Goal: Task Accomplishment & Management: Complete application form

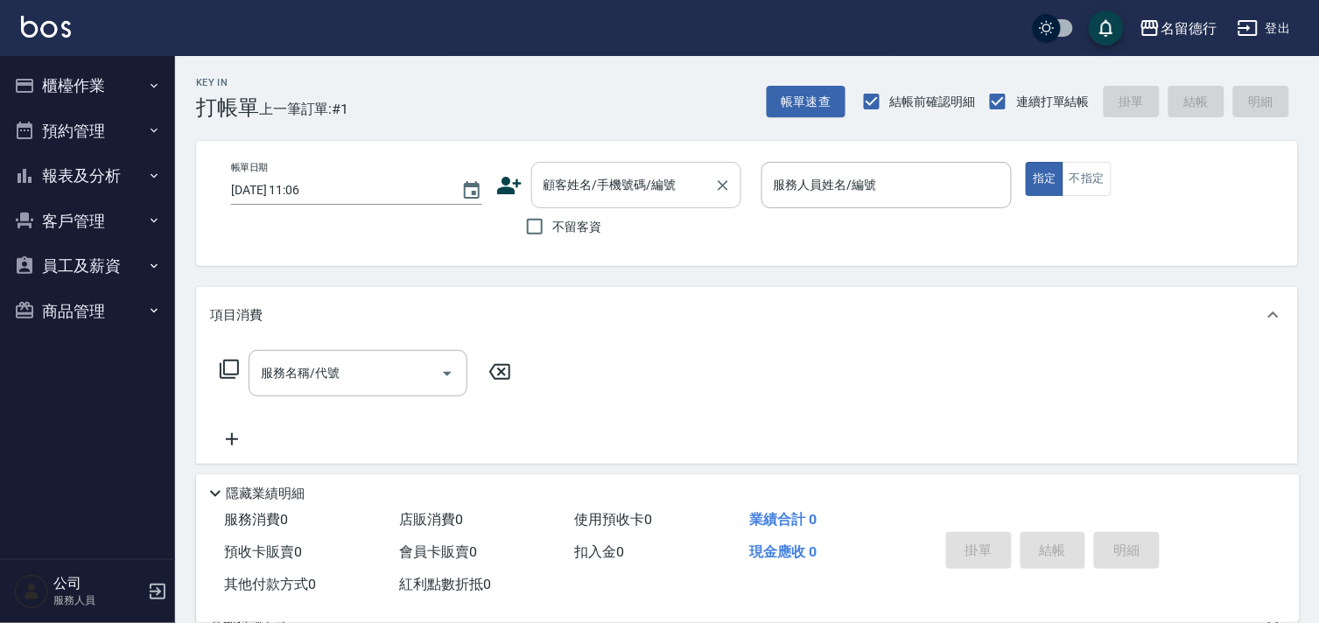
drag, startPoint x: 534, startPoint y: 233, endPoint x: 650, endPoint y: 201, distance: 120.6
click at [534, 233] on input "不留客資" at bounding box center [534, 226] width 37 height 37
checkbox input "true"
type input "[PERSON_NAME]/0917671889/"
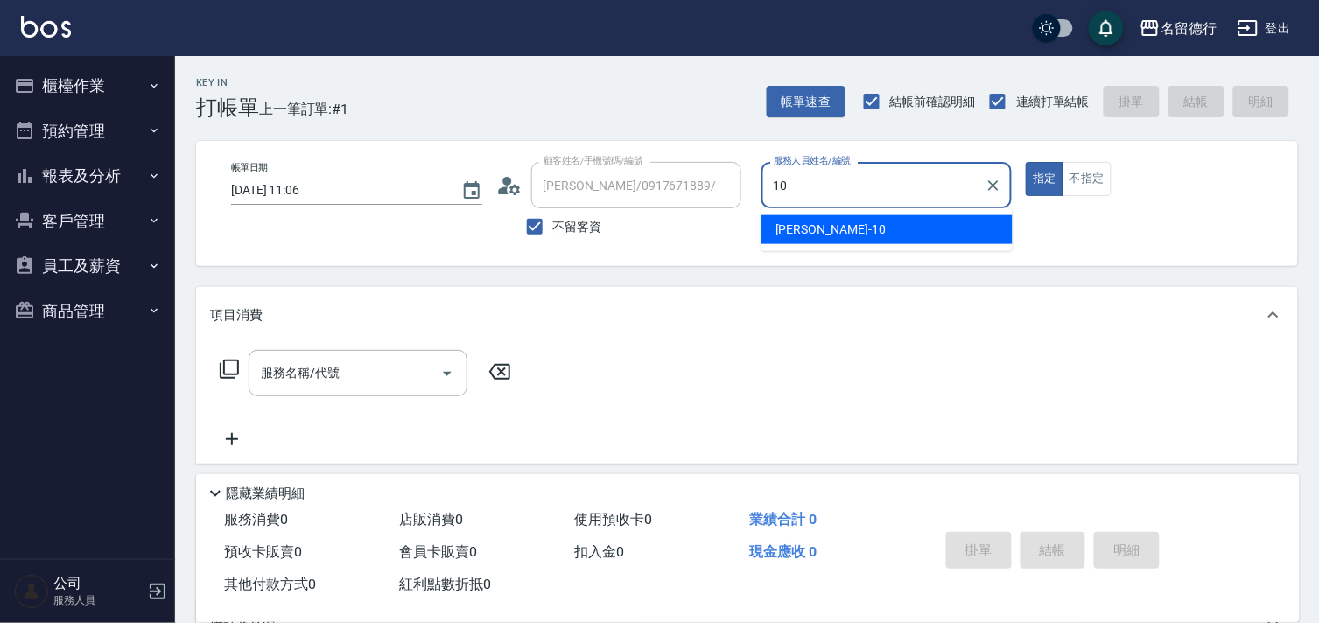
type input "[PERSON_NAME]-10"
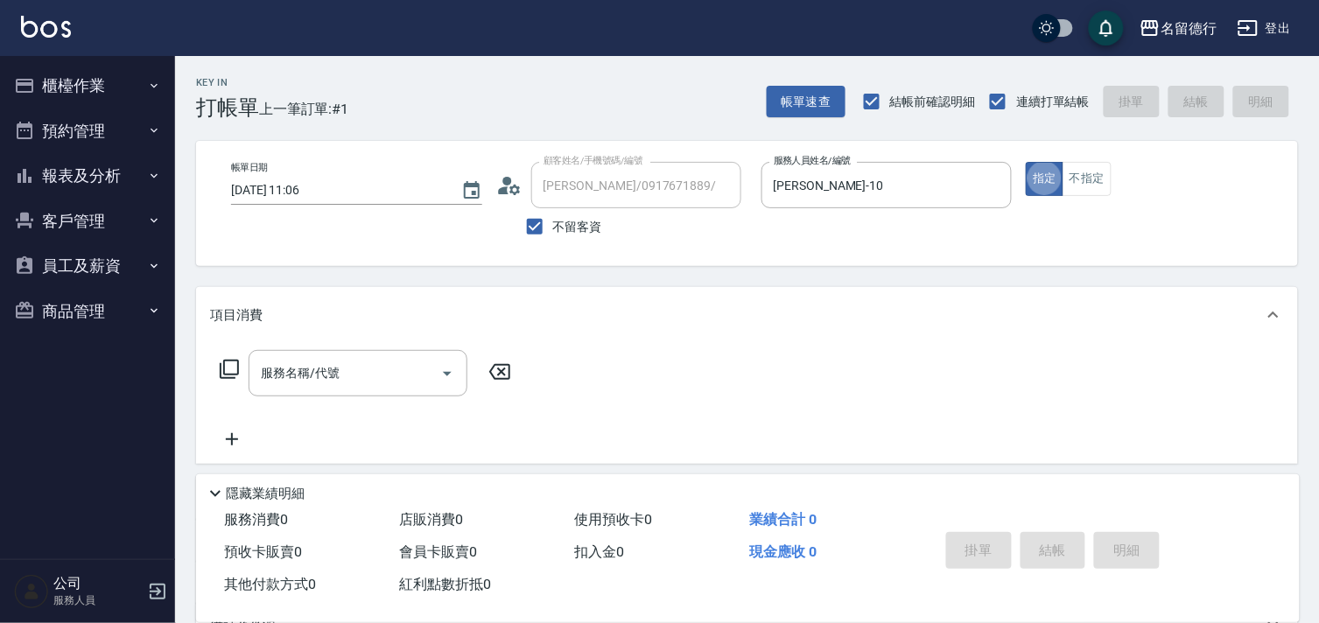
type button "true"
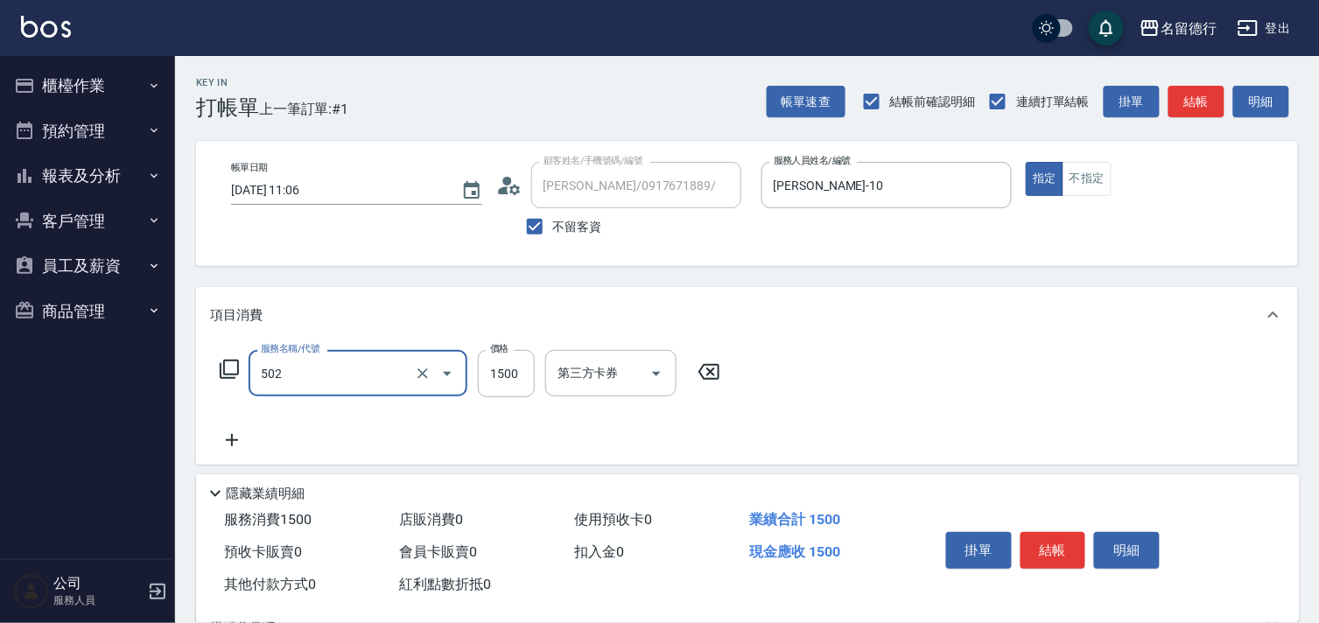
type input "染髮(502)"
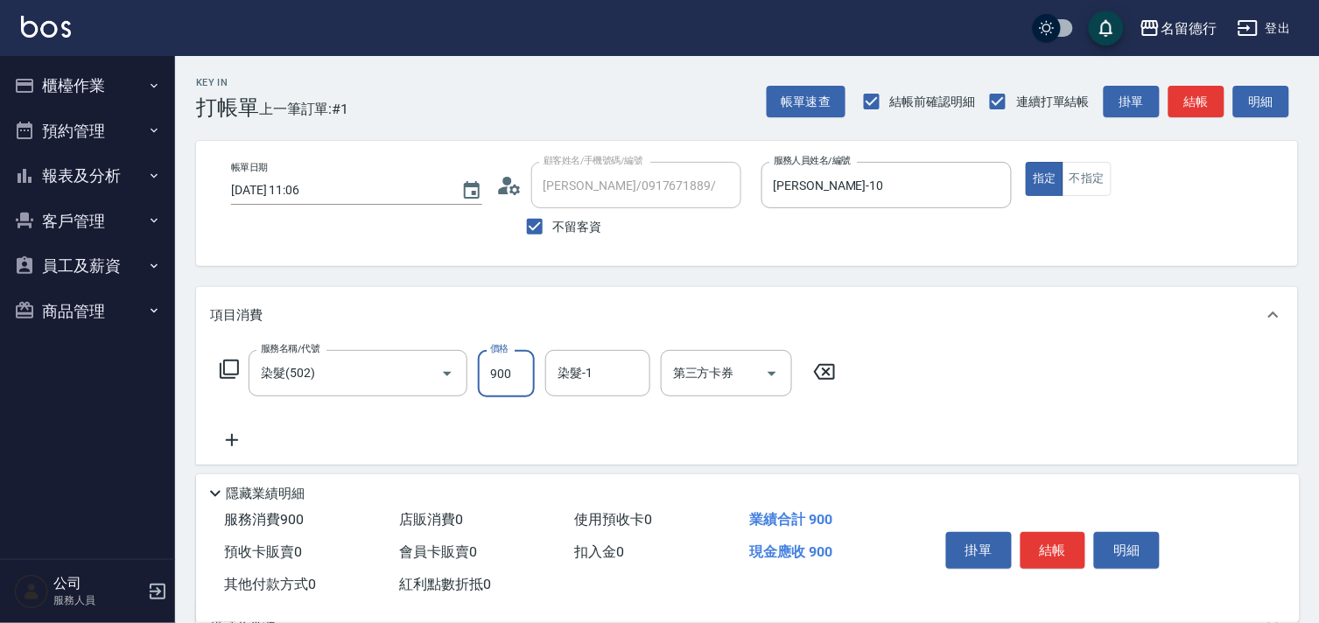
type input "900"
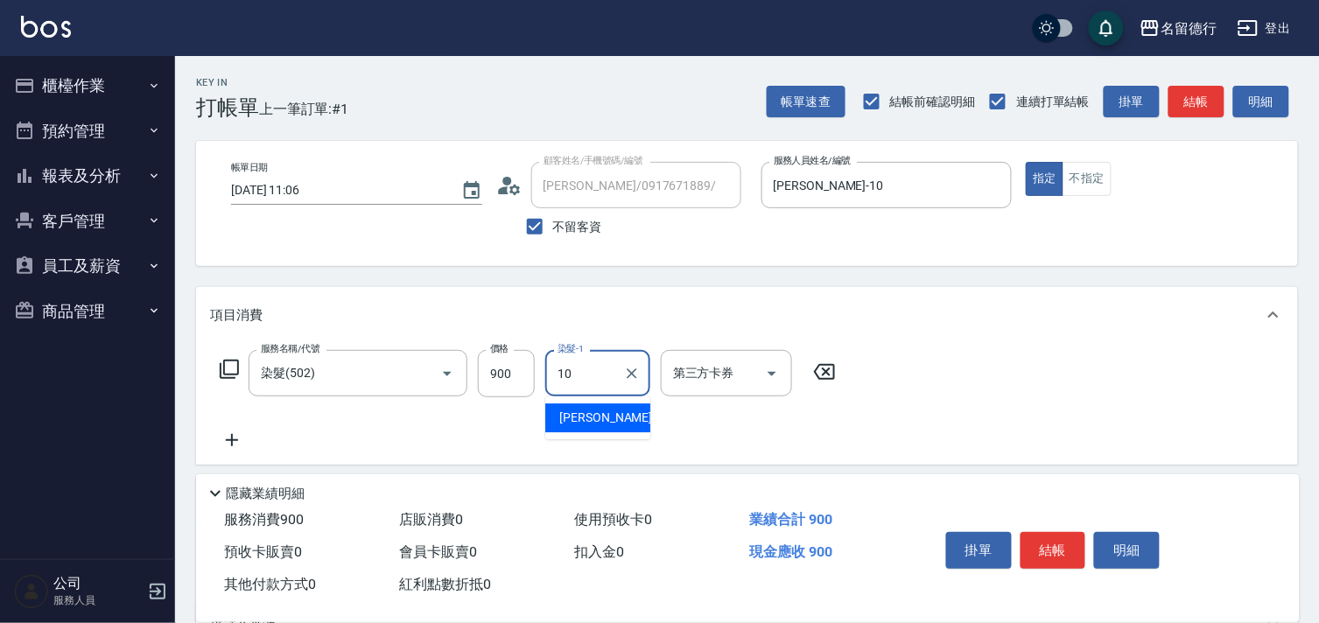
type input "[PERSON_NAME]-10"
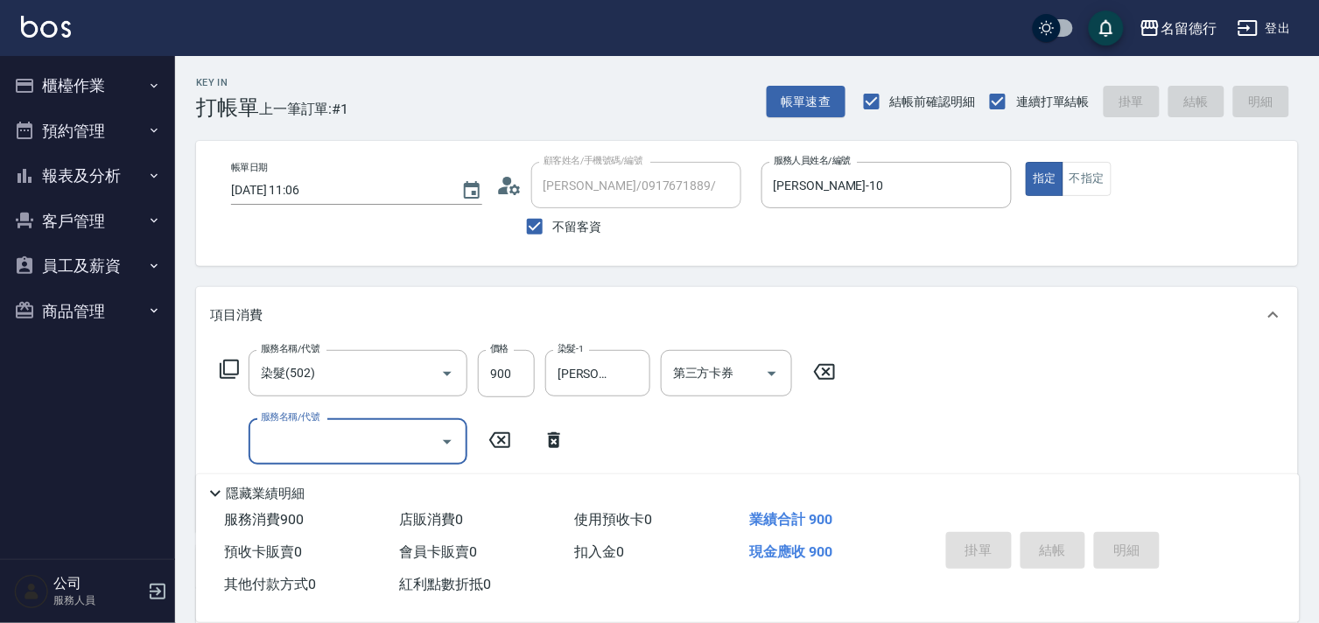
type input "[DATE] 15:54"
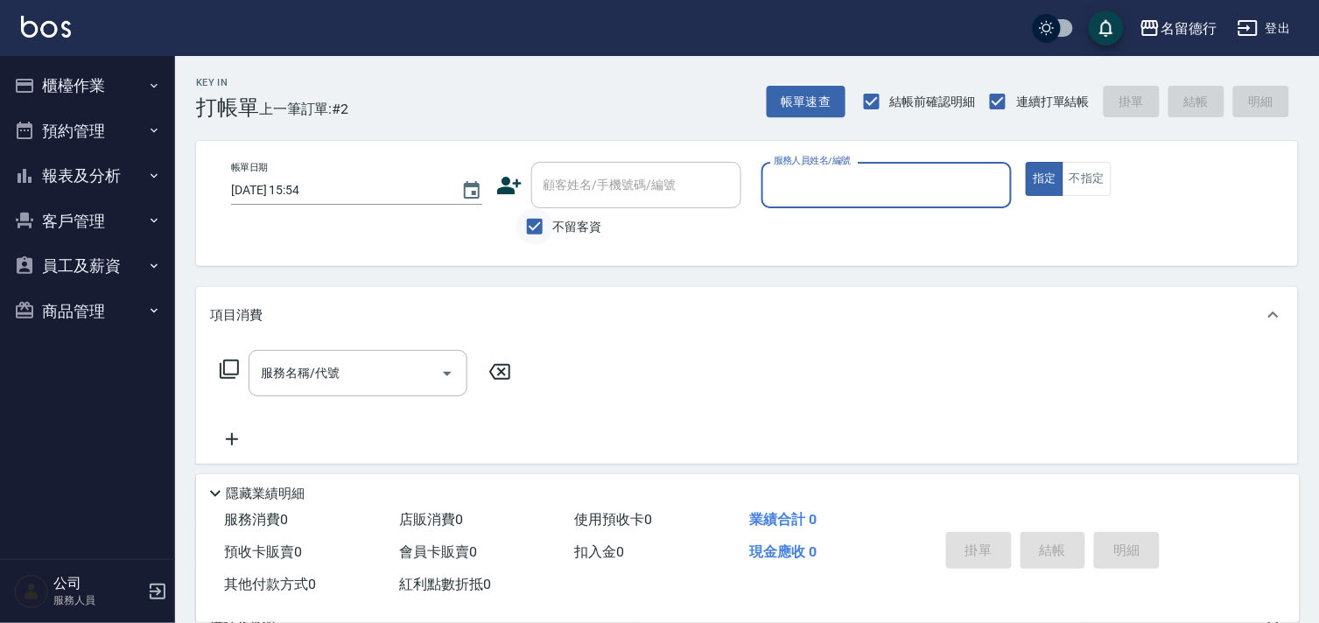
click at [537, 232] on input "不留客資" at bounding box center [534, 226] width 37 height 37
checkbox input "false"
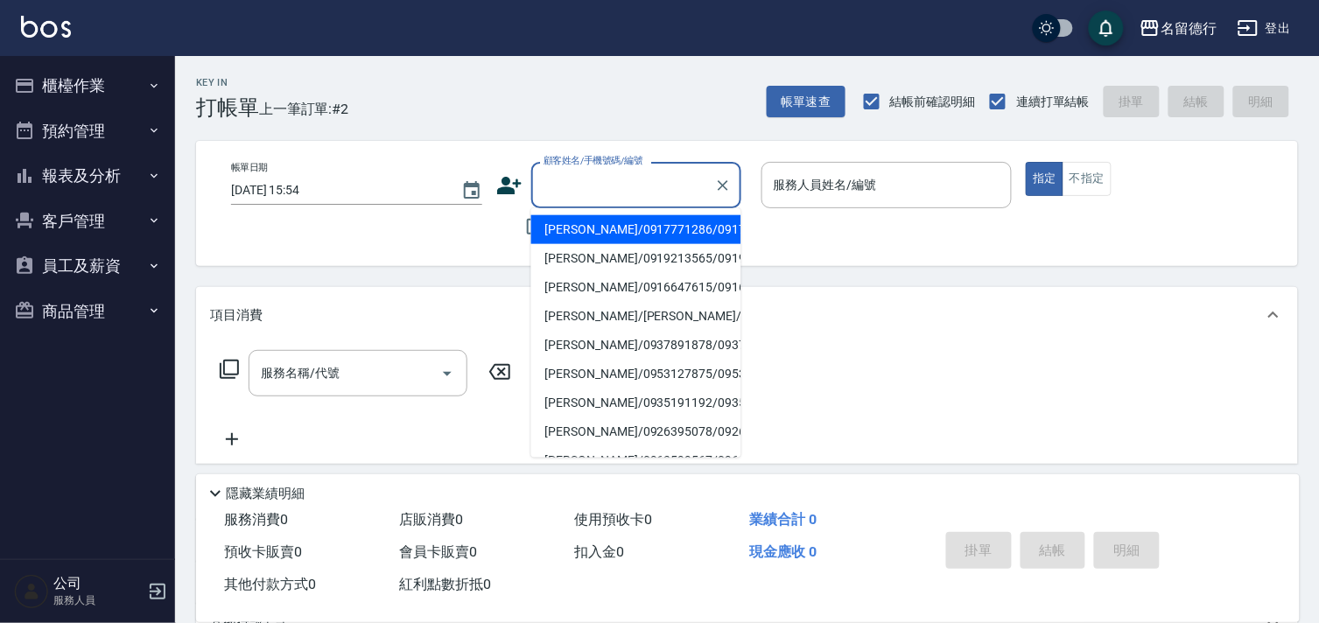
click at [599, 182] on div "顧客姓名/手機號碼/編號 顧客姓名/手機號碼/編號" at bounding box center [636, 185] width 210 height 46
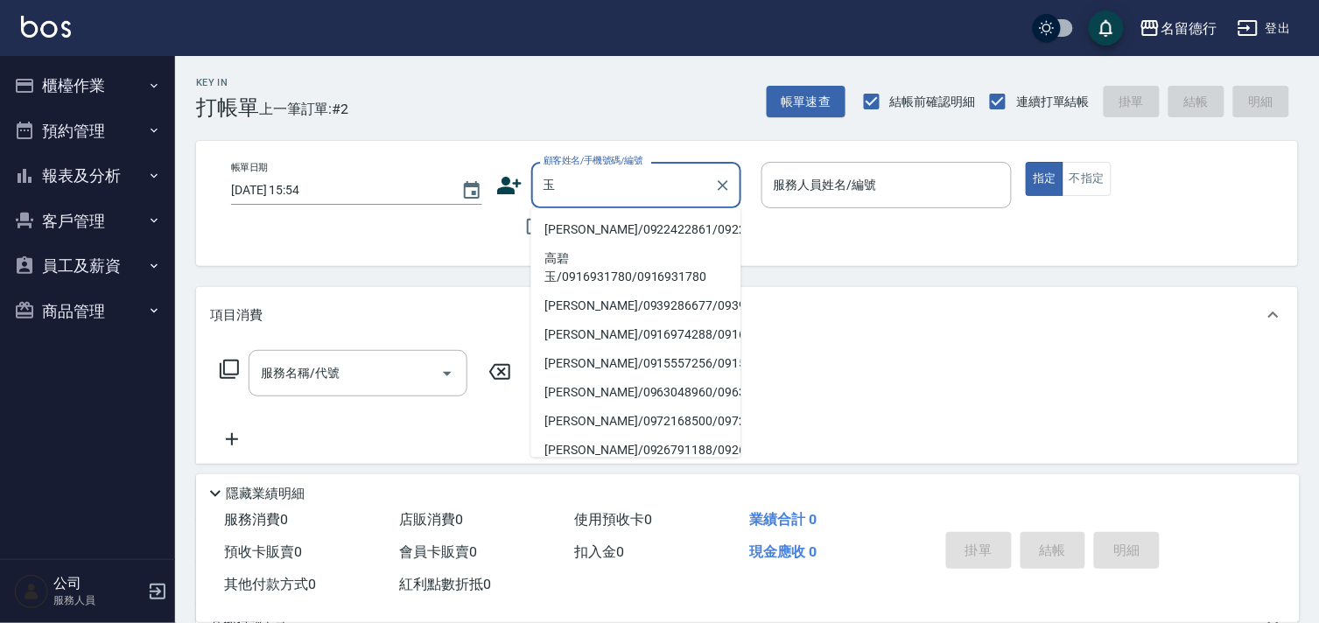
click at [630, 235] on li "[PERSON_NAME]/0922422861/0922422861" at bounding box center [636, 229] width 210 height 29
type input "[PERSON_NAME]/0922422861/0922422861"
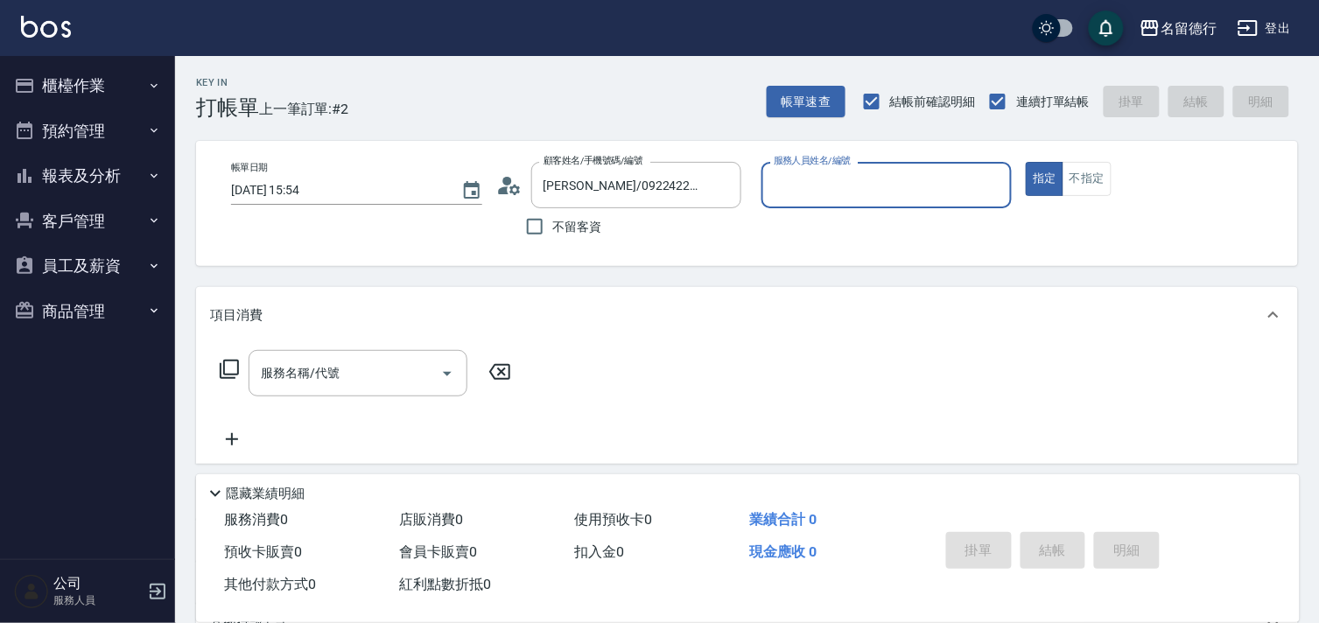
type input "品言-07"
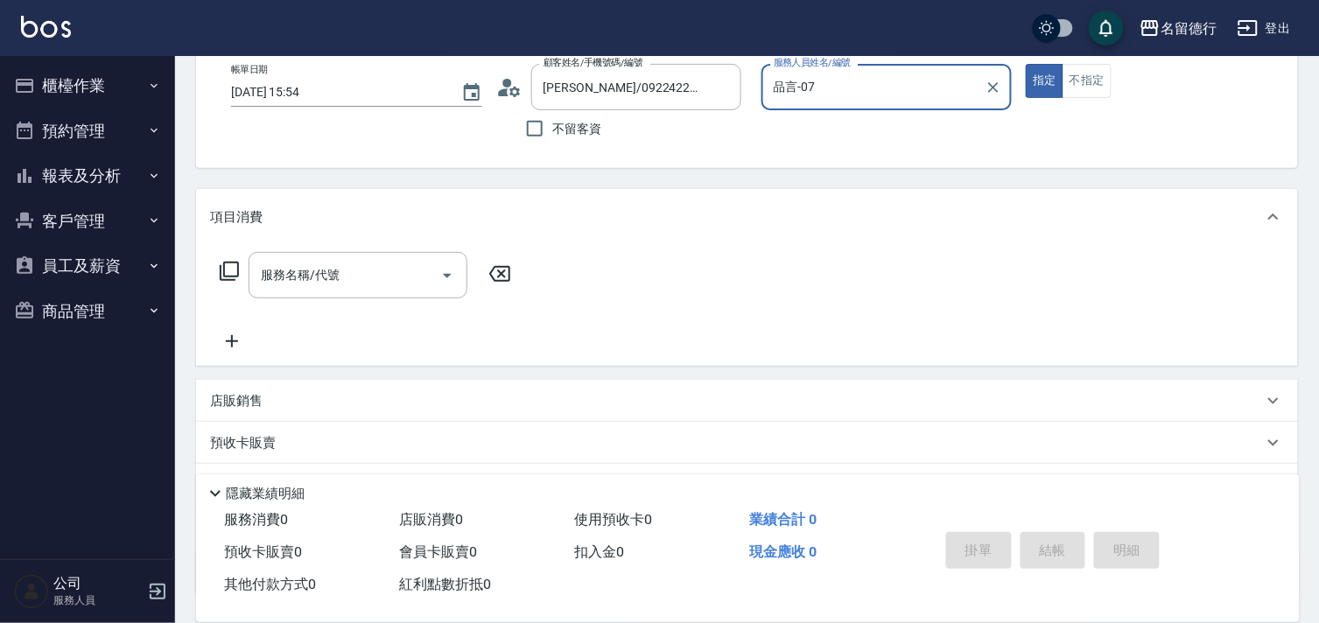
scroll to position [235, 0]
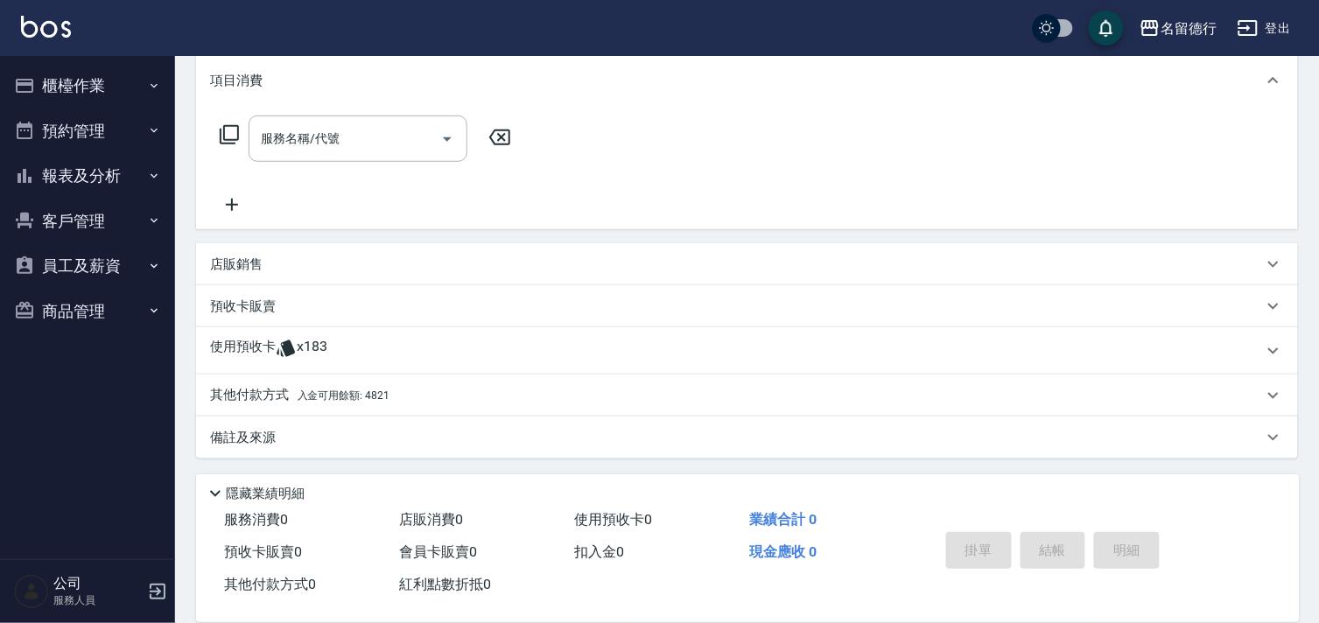
click at [284, 344] on icon at bounding box center [286, 348] width 18 height 17
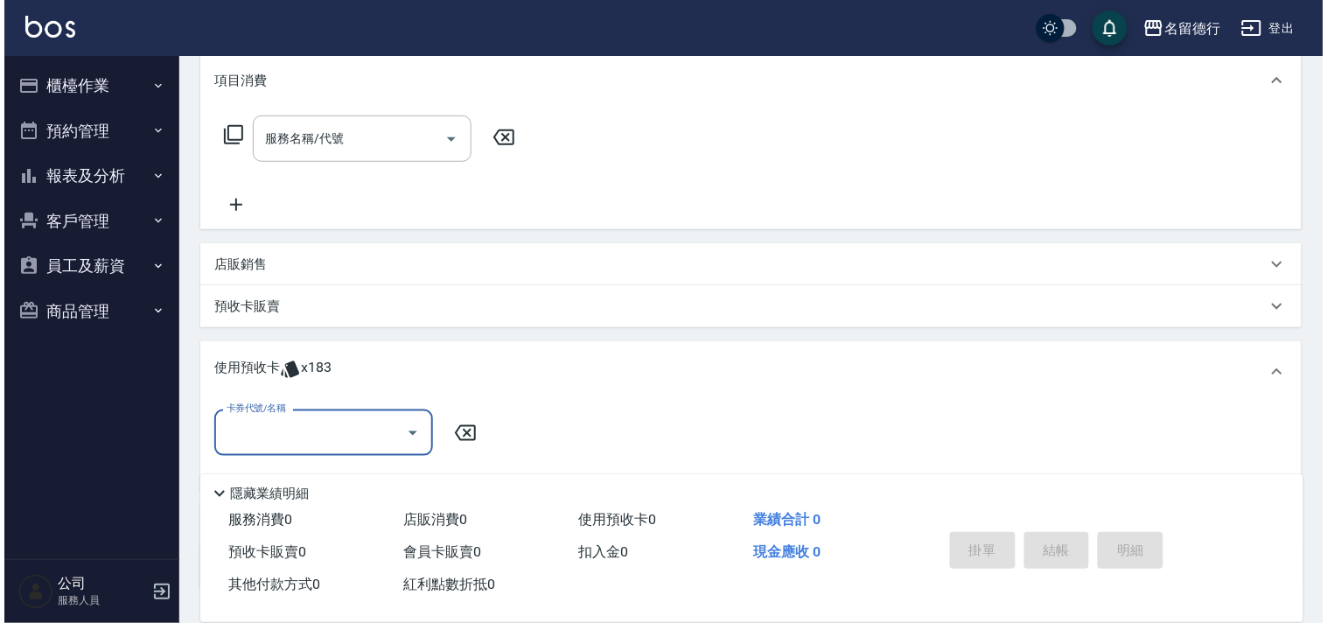
scroll to position [0, 0]
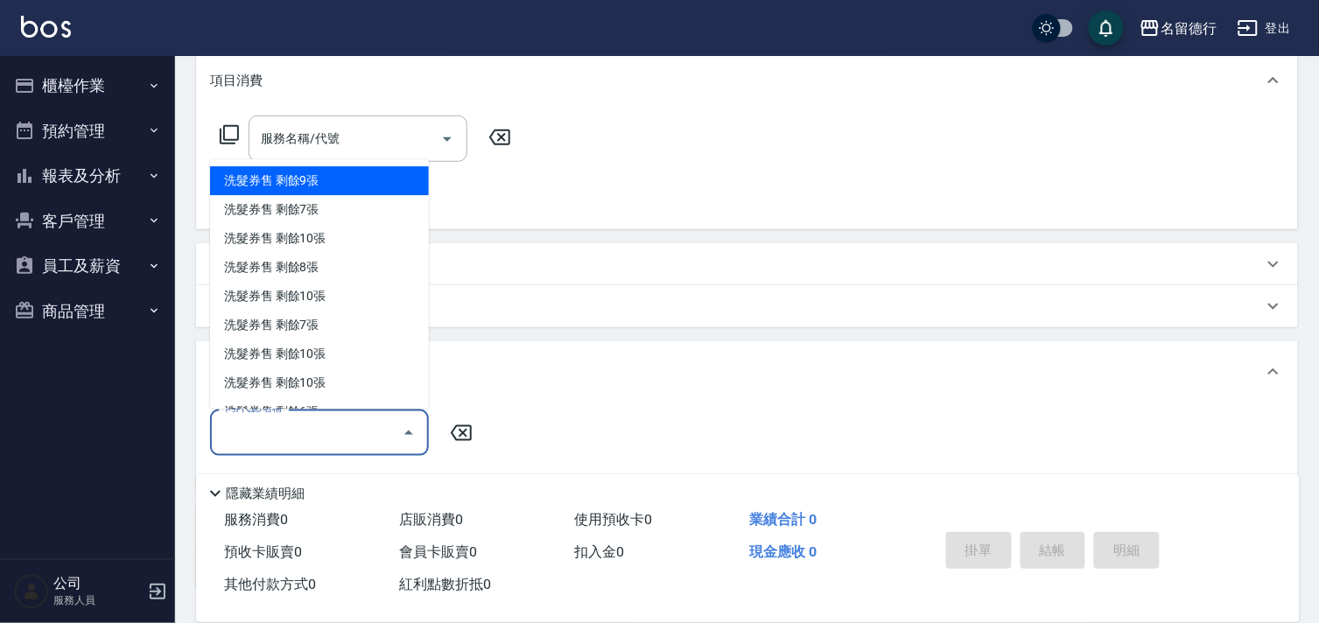
click at [273, 429] on input "卡券代號/名稱" at bounding box center [306, 432] width 177 height 31
click at [318, 167] on div "洗髮券售 剩餘9張" at bounding box center [319, 181] width 219 height 29
type input "洗髮券售"
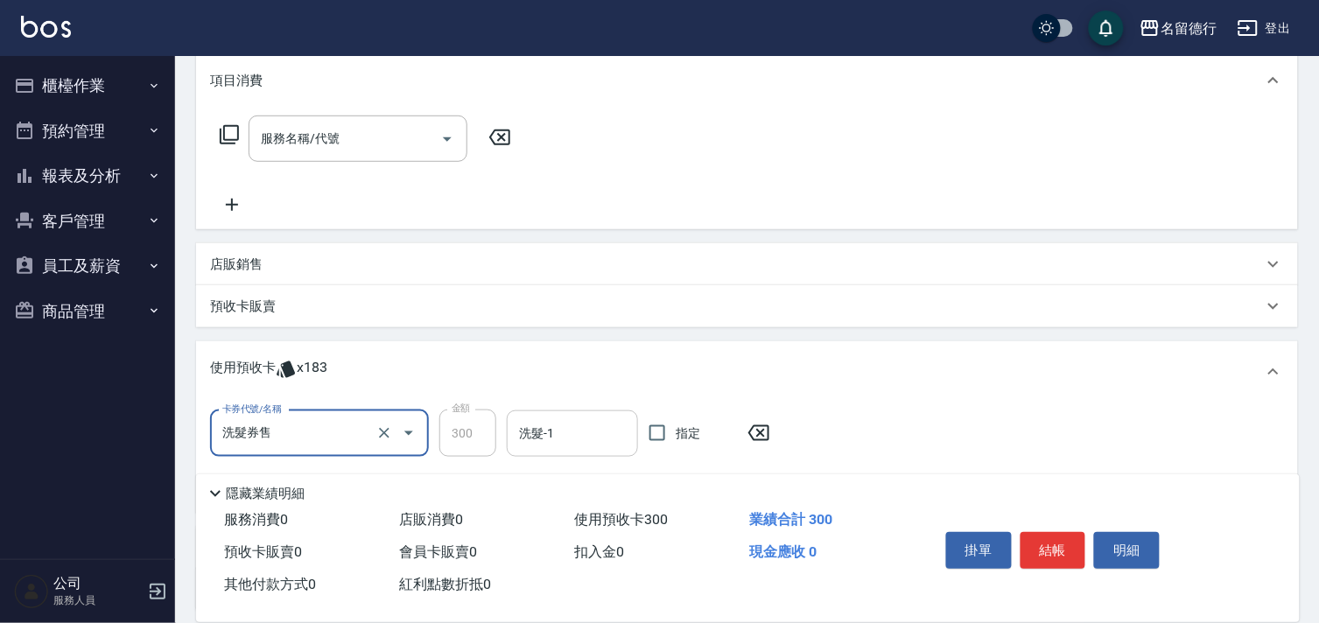
click at [570, 435] on input "洗髮-1" at bounding box center [573, 433] width 116 height 31
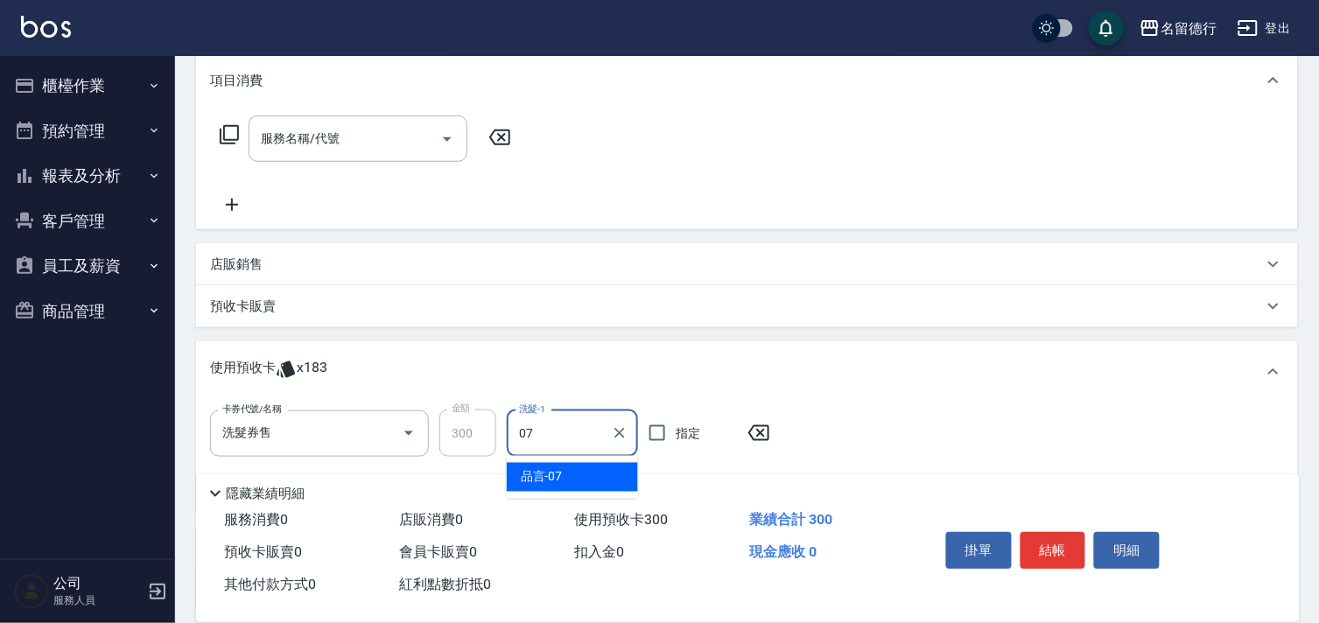
click at [608, 470] on div "品言 -07" at bounding box center [572, 477] width 131 height 29
type input "品言-07"
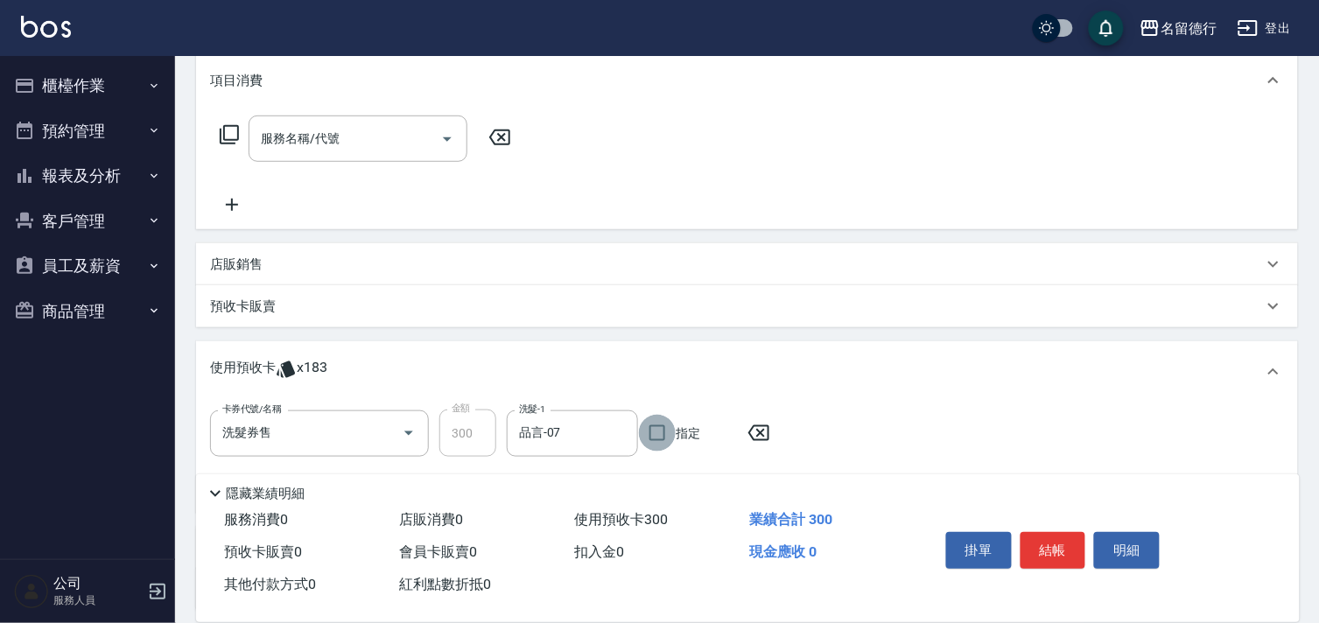
click at [657, 436] on input "指定" at bounding box center [657, 433] width 37 height 37
checkbox input "true"
click at [1074, 544] on button "結帳" at bounding box center [1053, 550] width 66 height 37
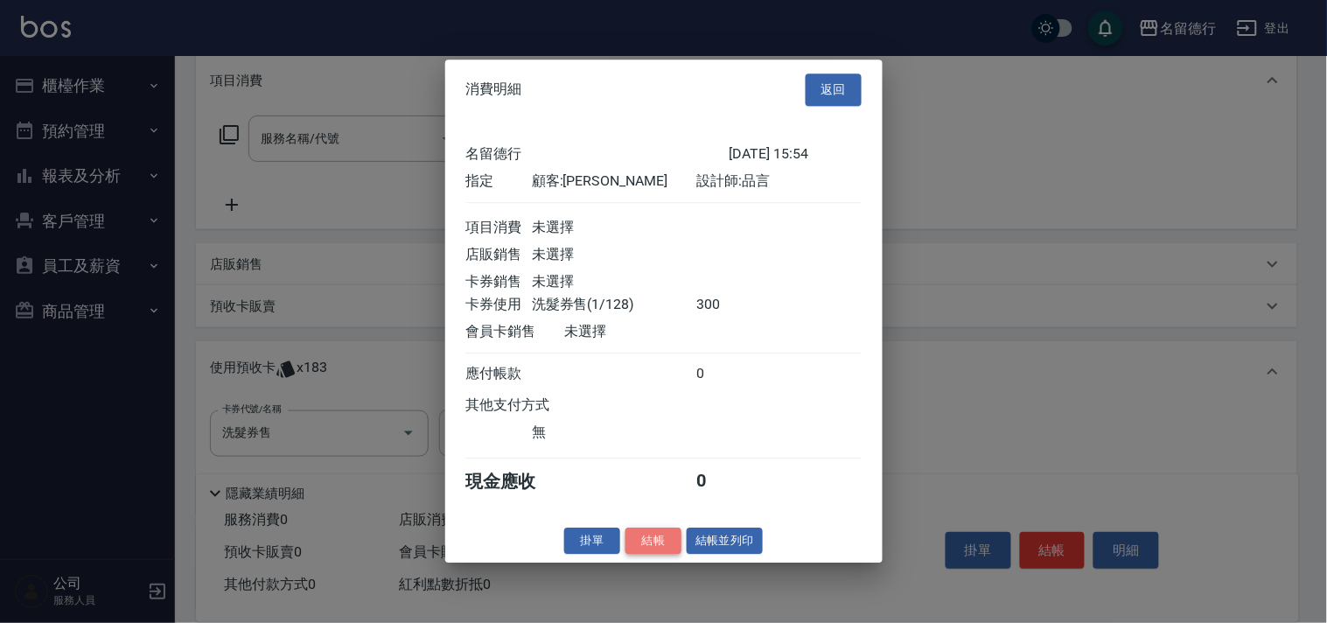
click at [662, 555] on button "結帳" at bounding box center [654, 541] width 56 height 27
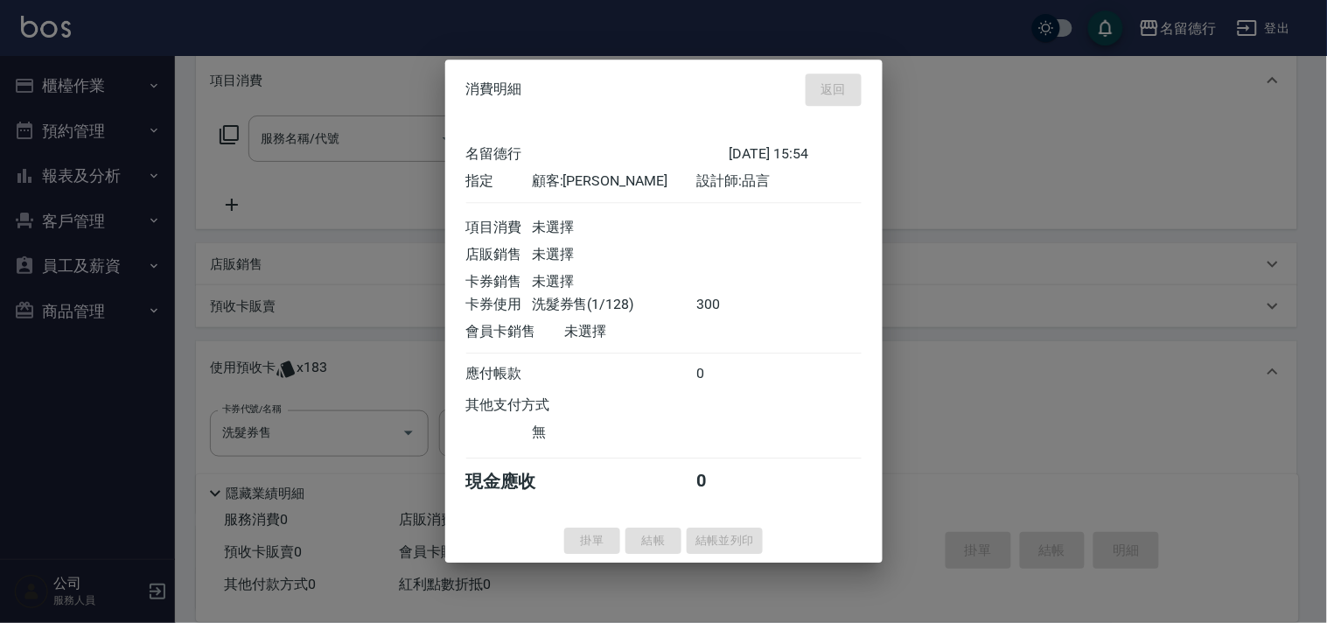
type input "[DATE] 16:10"
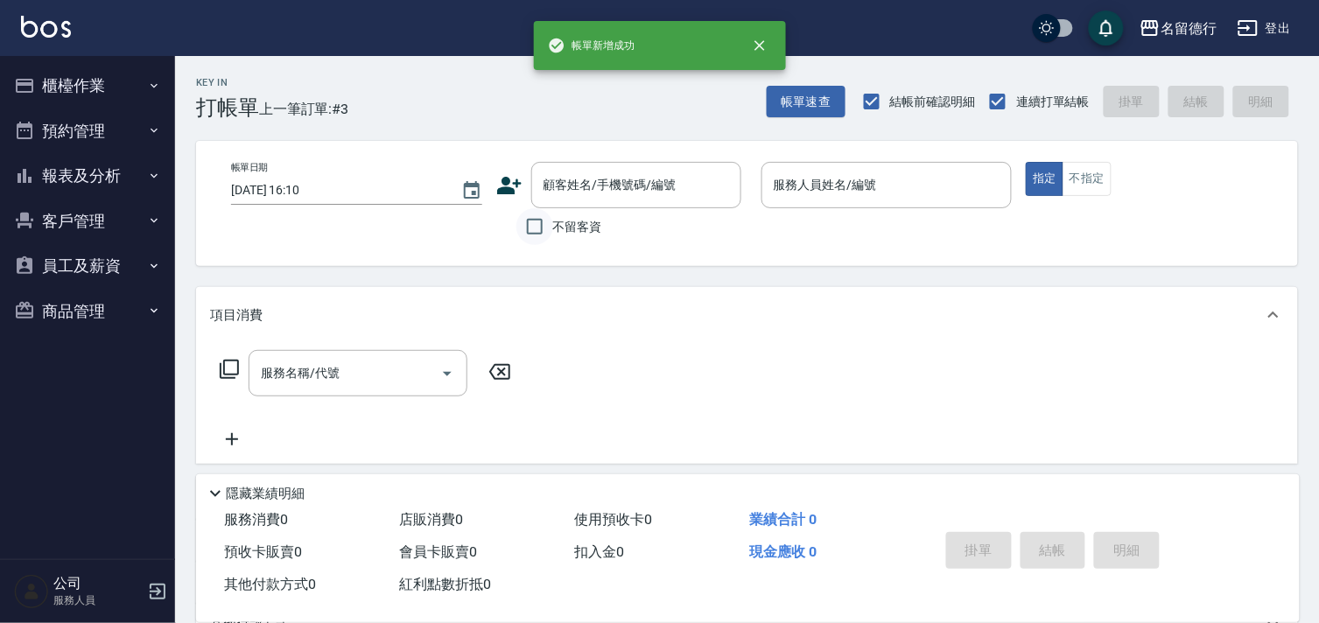
click at [541, 234] on input "不留客資" at bounding box center [534, 226] width 37 height 37
checkbox input "true"
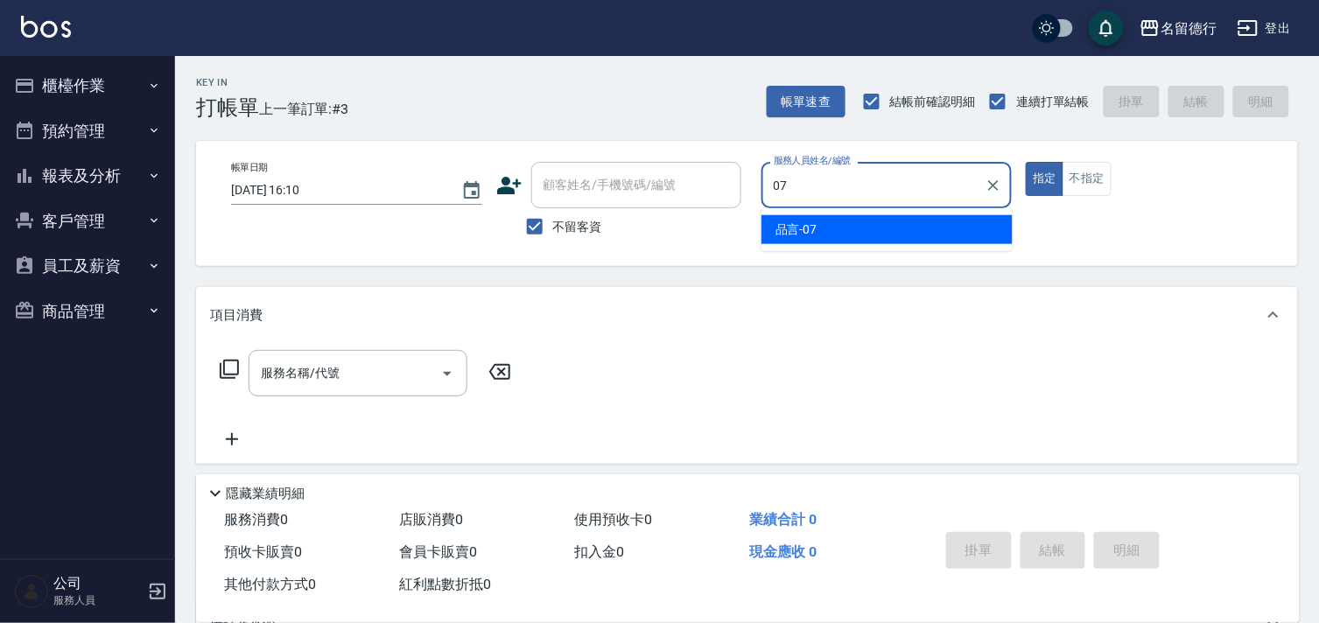
click at [780, 228] on span "品言 -07" at bounding box center [796, 230] width 42 height 18
type input "品言-07"
click at [331, 373] on div "服務名稱/代號 服務名稱/代號" at bounding box center [358, 373] width 219 height 46
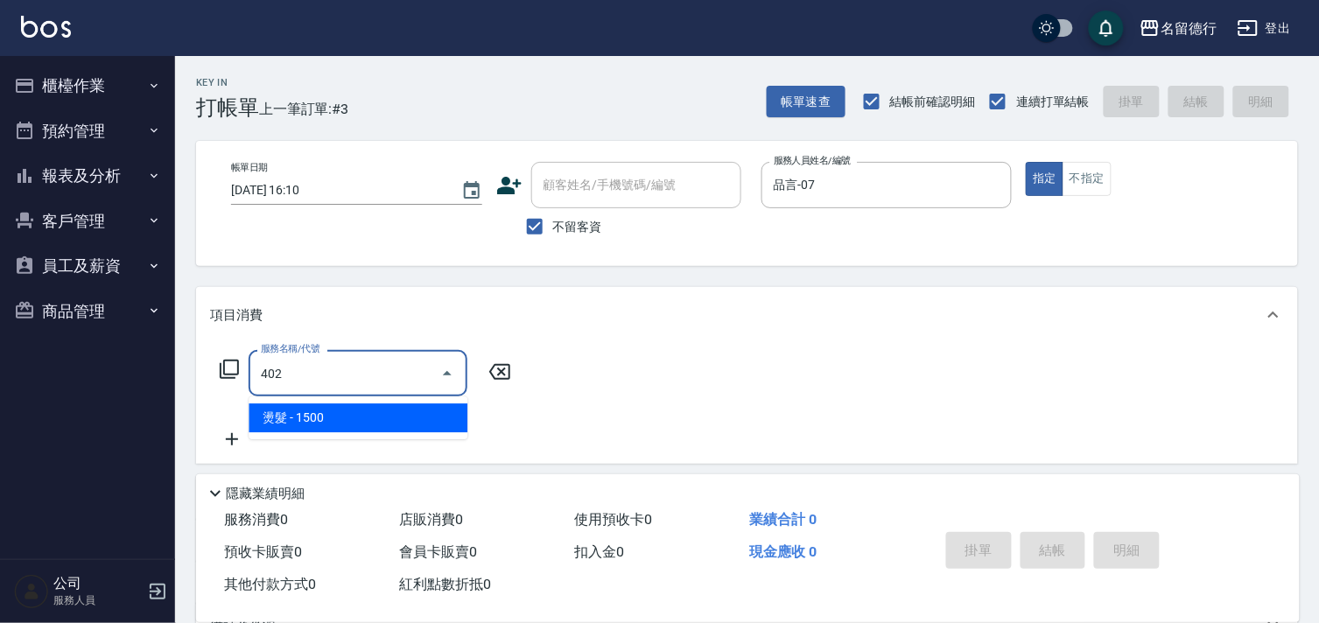
click at [357, 420] on span "燙髮 - 1500" at bounding box center [358, 417] width 219 height 29
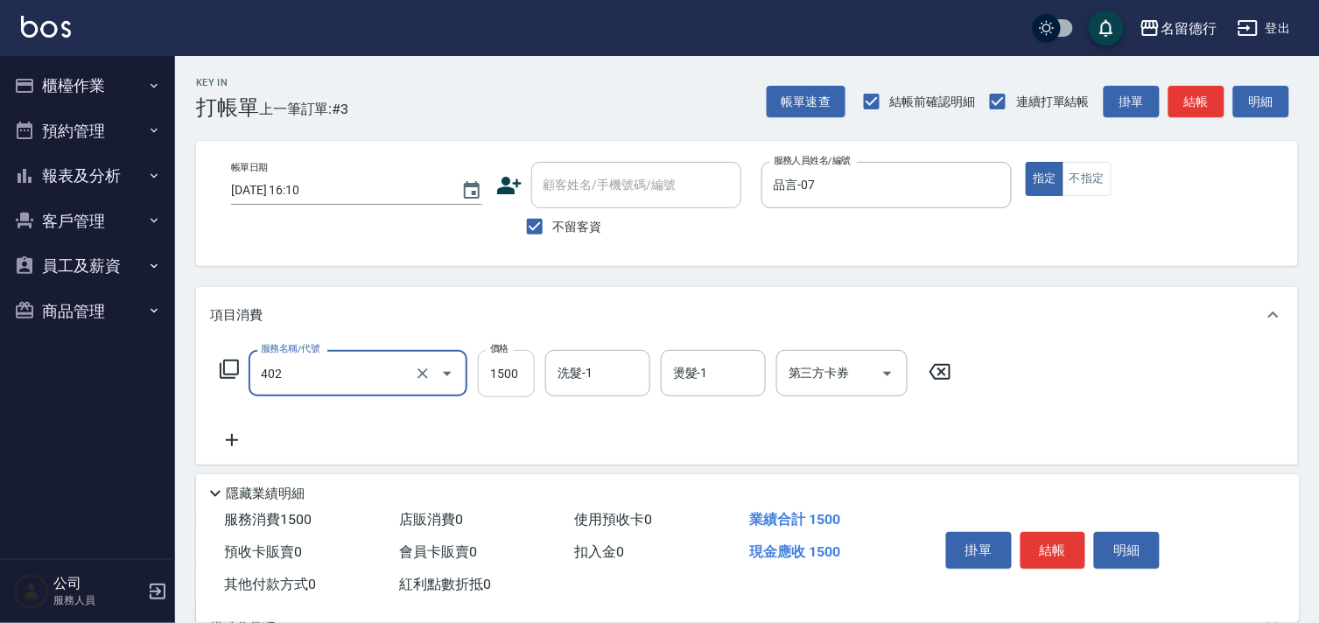
type input "燙髮(402)"
click at [496, 387] on input "1500" at bounding box center [506, 373] width 57 height 47
type input "2500"
click at [589, 378] on div "洗髮-1 洗髮-1" at bounding box center [597, 373] width 105 height 46
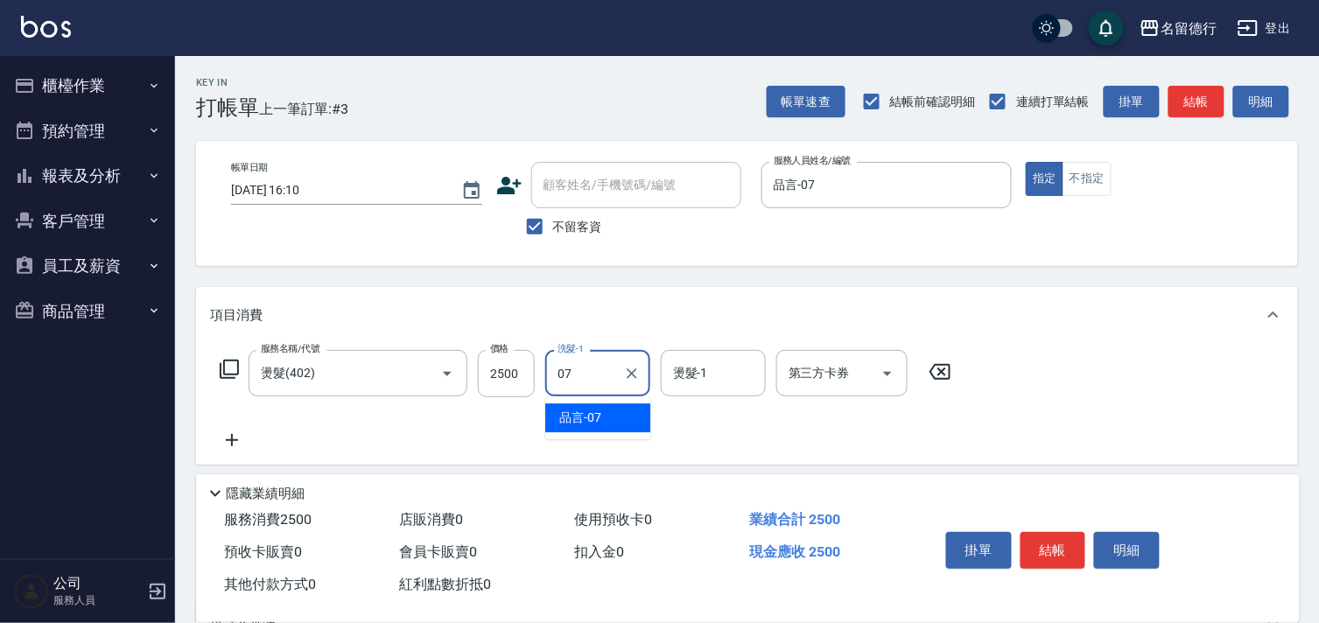
click at [596, 405] on div "品言 -07" at bounding box center [597, 417] width 105 height 29
type input "品言-07"
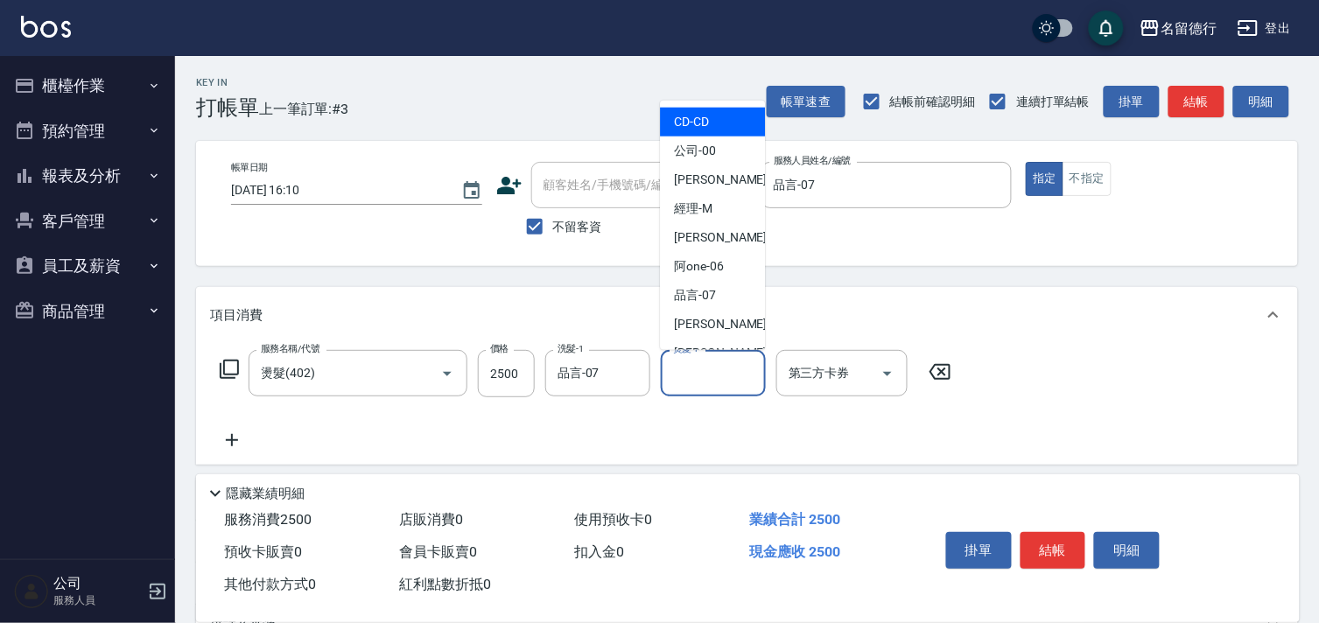
click at [707, 373] on input "燙髮-1" at bounding box center [713, 373] width 89 height 31
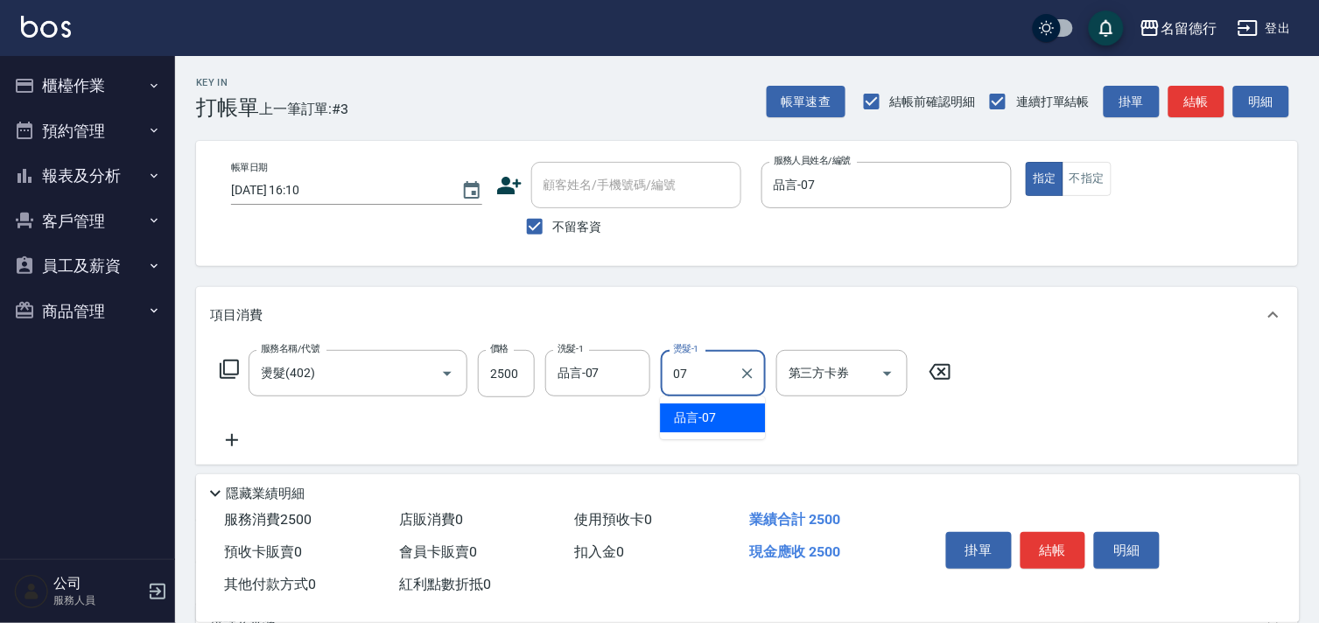
click at [704, 431] on div "品言 -07" at bounding box center [712, 417] width 105 height 29
type input "品言-07"
click at [231, 438] on icon at bounding box center [232, 440] width 12 height 12
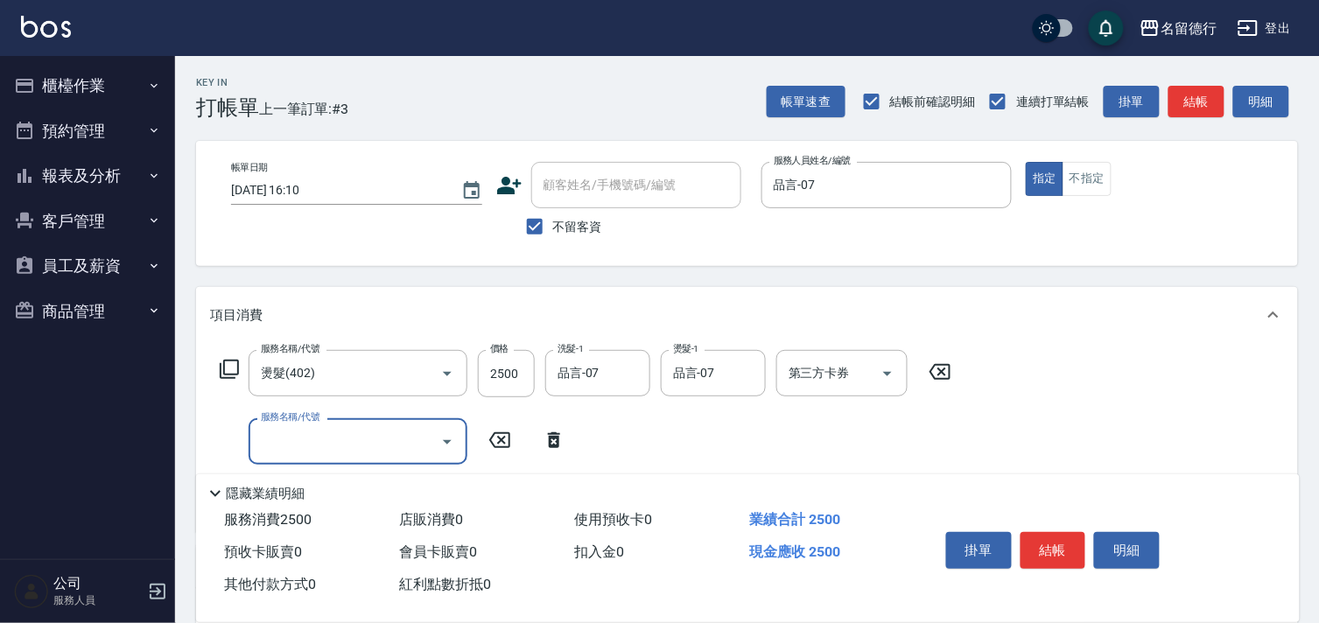
click at [236, 362] on icon at bounding box center [229, 369] width 21 height 21
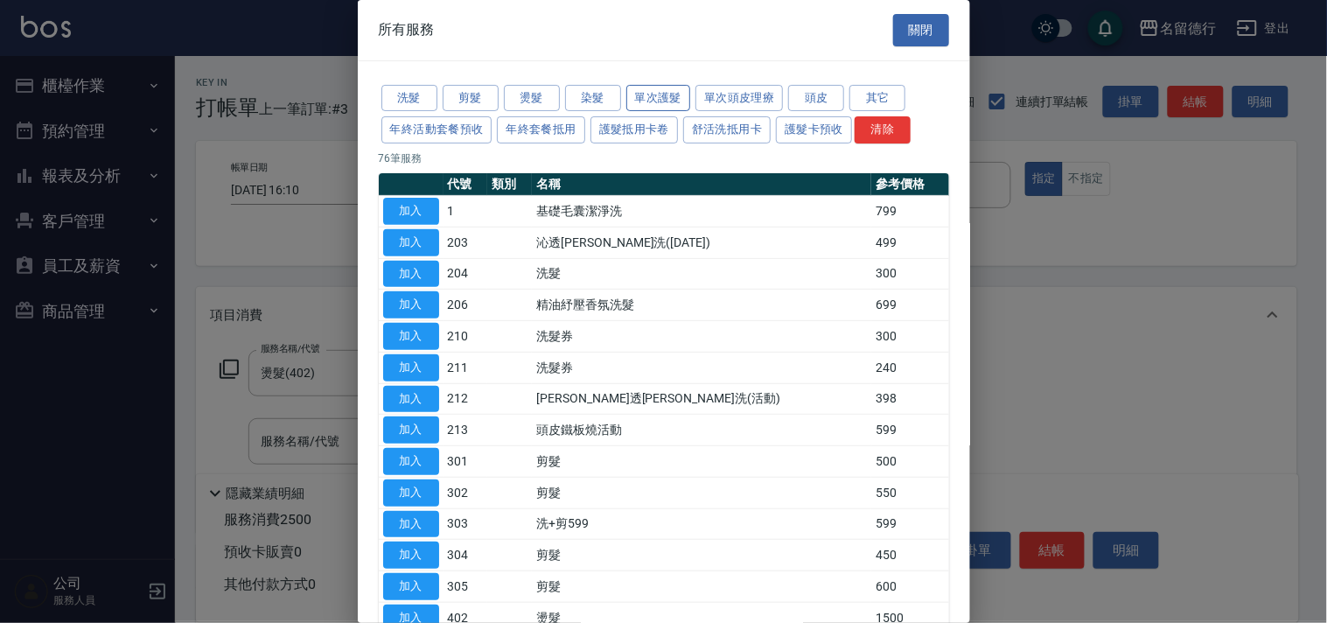
click at [672, 110] on button "單次護髮" at bounding box center [659, 98] width 65 height 27
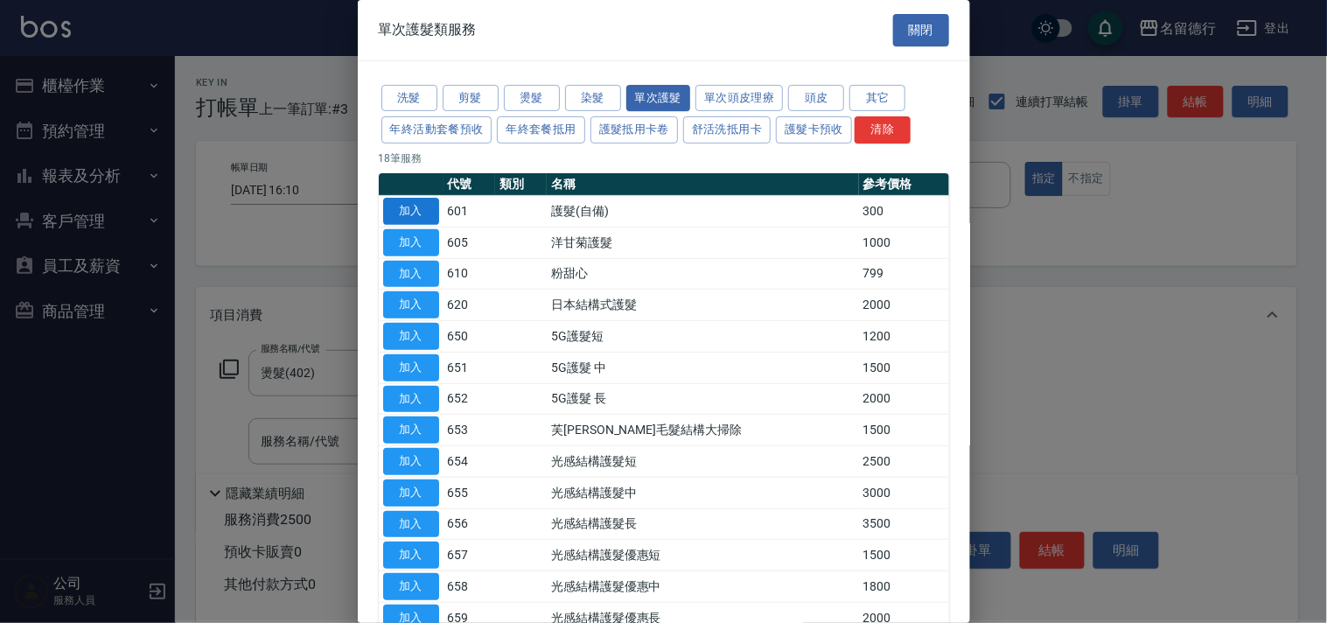
click at [410, 214] on button "加入" at bounding box center [411, 211] width 56 height 27
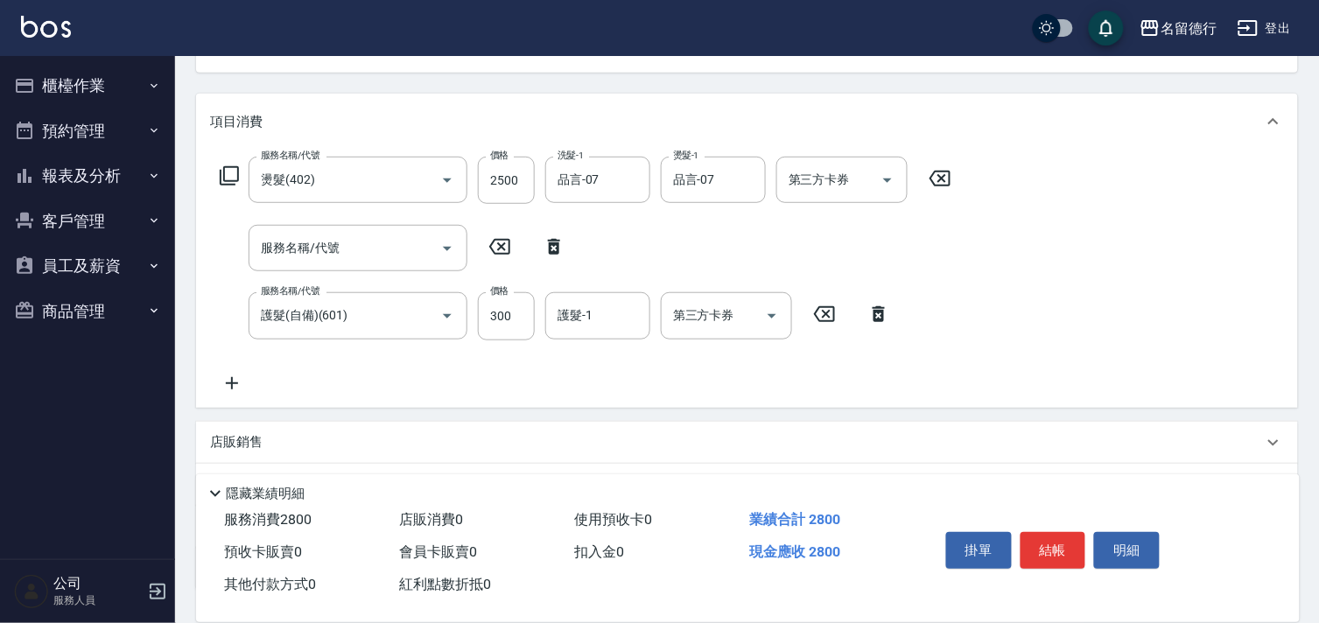
scroll to position [194, 0]
click at [549, 252] on icon at bounding box center [554, 246] width 12 height 16
type input "護髮(自備)(601)"
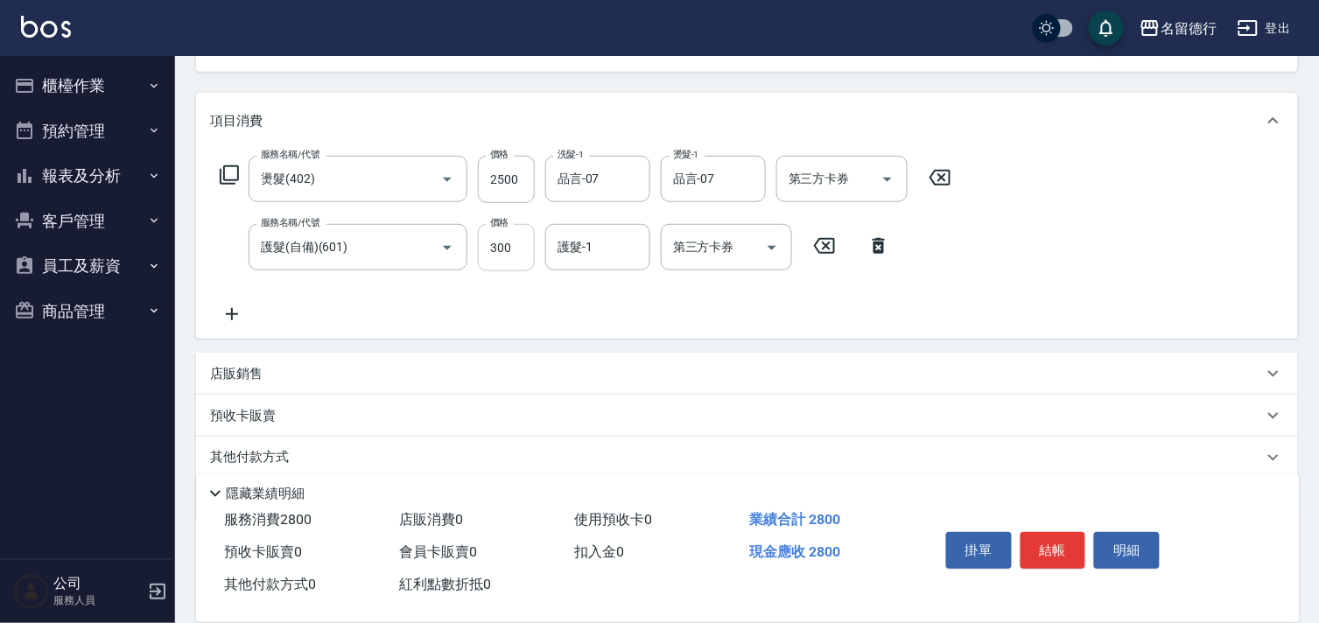
click at [505, 252] on input "300" at bounding box center [506, 247] width 57 height 47
type input "500"
click at [591, 252] on div "護髮-1 護髮-1" at bounding box center [597, 247] width 105 height 46
click at [606, 290] on div "品言 -07" at bounding box center [597, 291] width 105 height 29
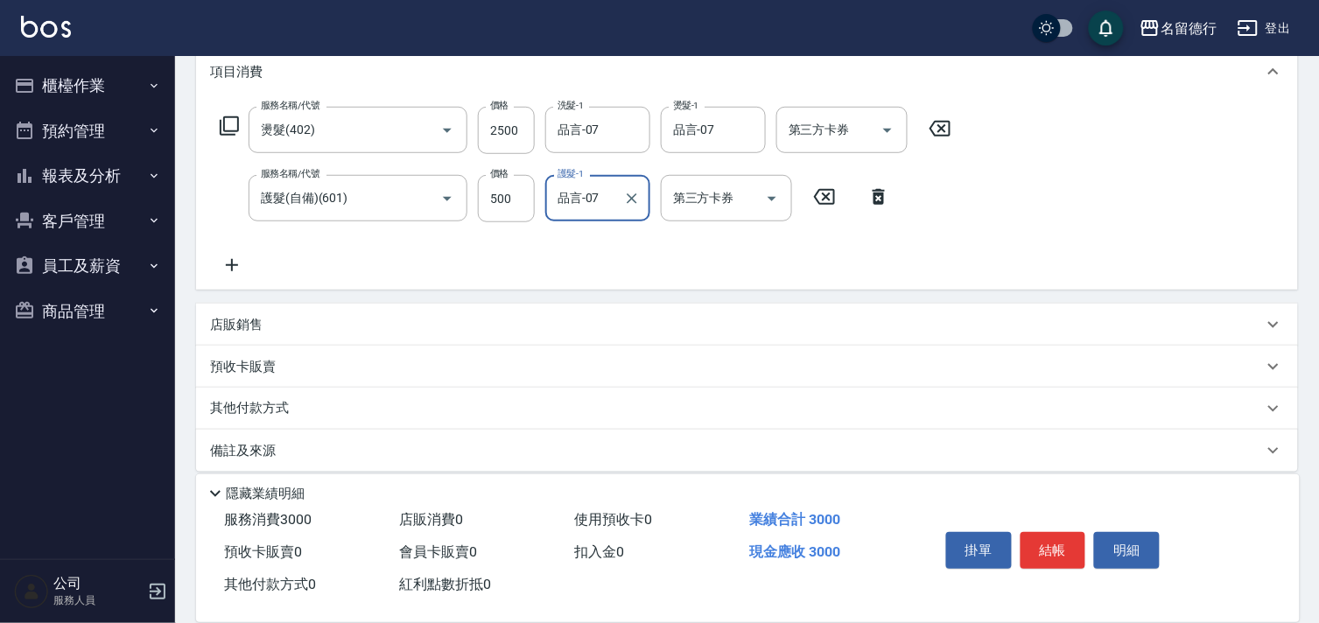
scroll to position [257, 0]
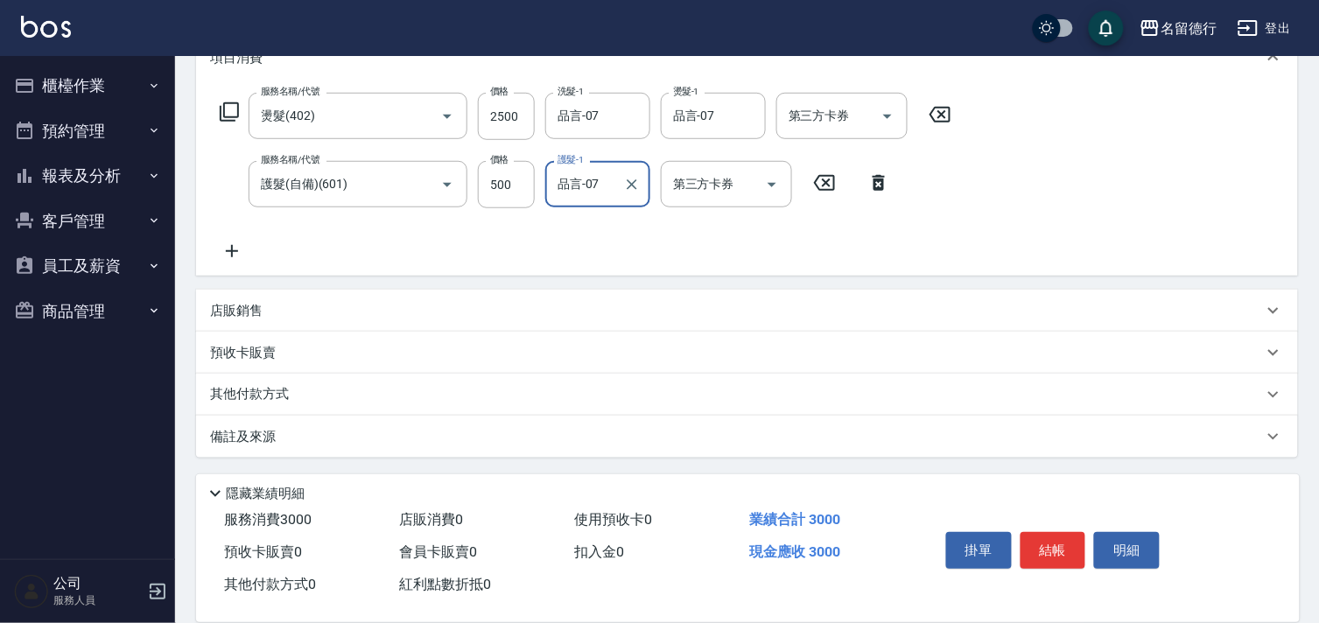
type input "品言-07"
click at [260, 396] on p "其他付款方式" at bounding box center [254, 394] width 88 height 19
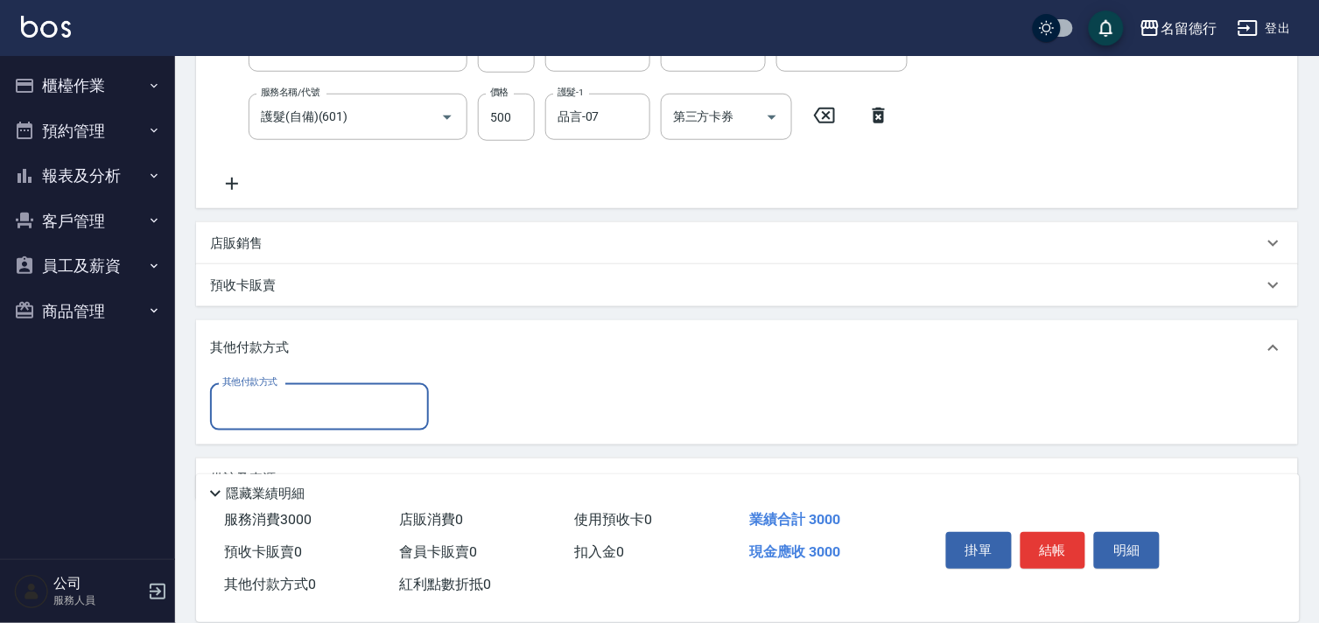
scroll to position [354, 0]
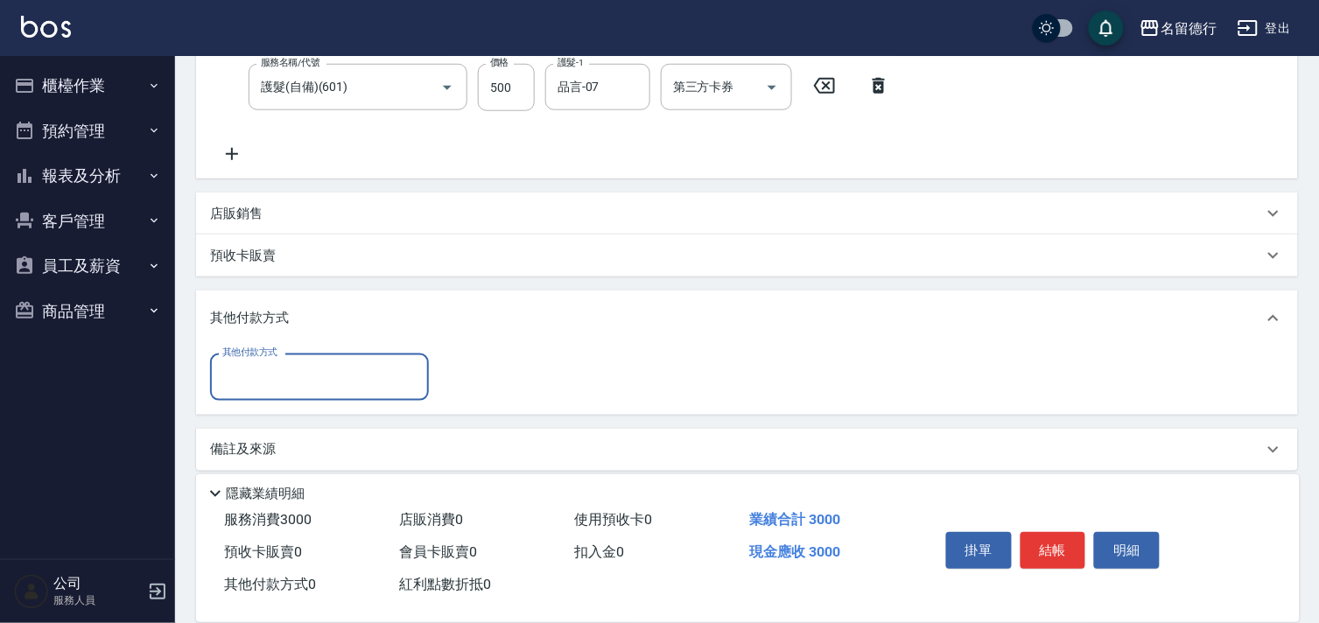
click at [308, 354] on div "其他付款方式" at bounding box center [319, 377] width 219 height 46
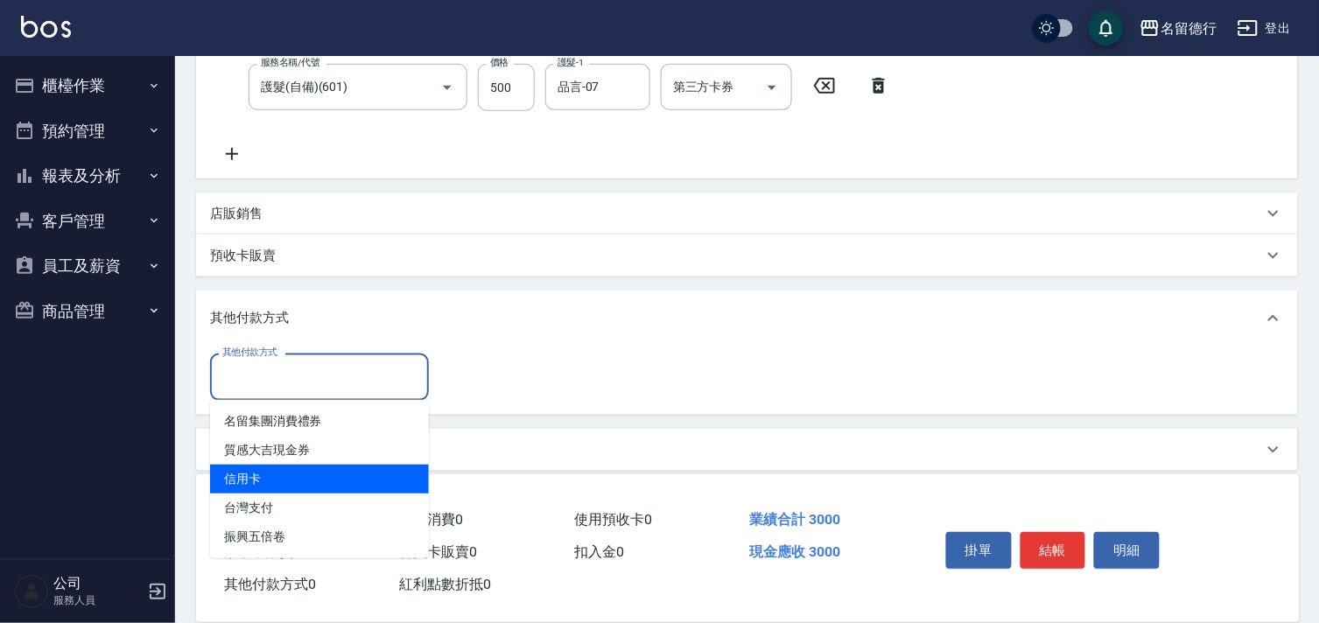
click at [298, 483] on span "信用卡" at bounding box center [319, 479] width 219 height 29
type input "信用卡"
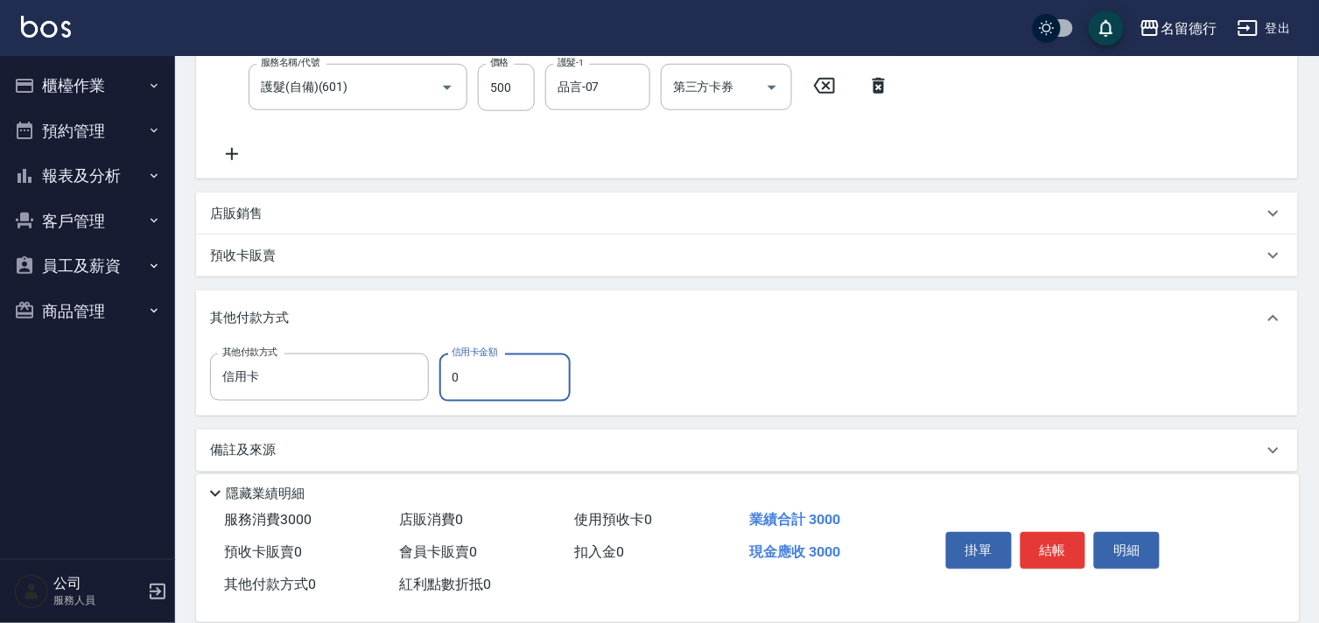
click at [441, 368] on input "0" at bounding box center [504, 377] width 131 height 47
type input "3000"
click at [746, 340] on div "其他付款方式" at bounding box center [747, 319] width 1102 height 56
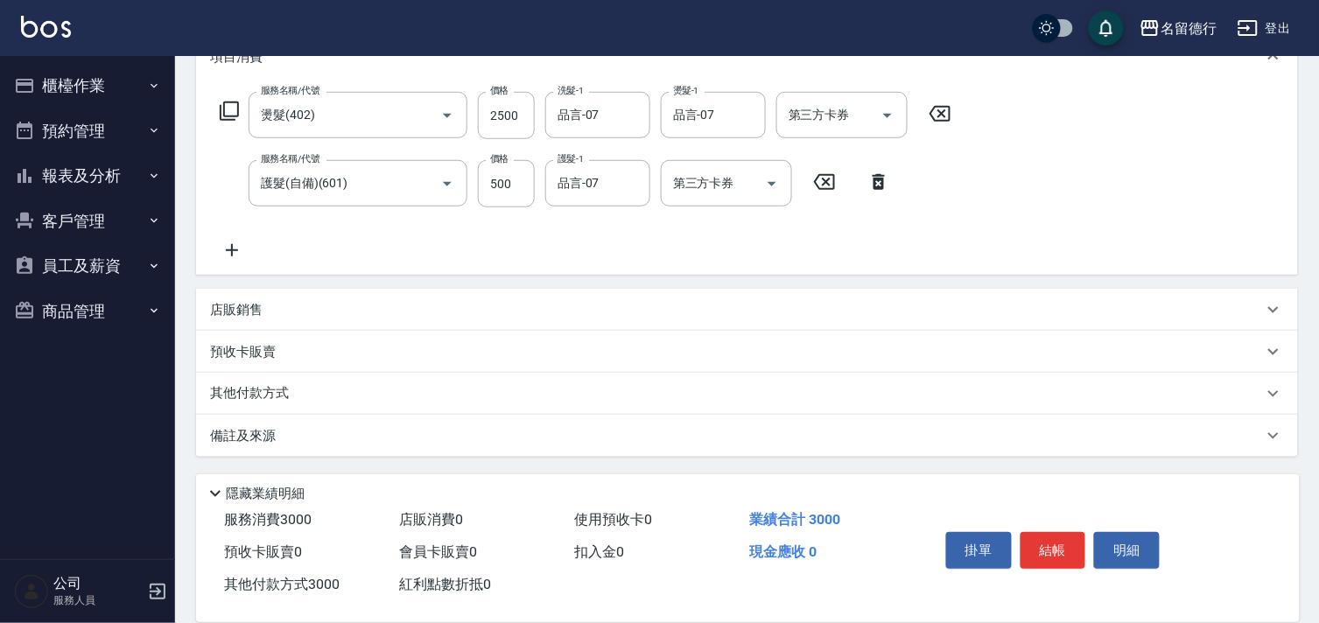
scroll to position [257, 0]
click at [325, 404] on div "其他付款方式" at bounding box center [736, 394] width 1053 height 19
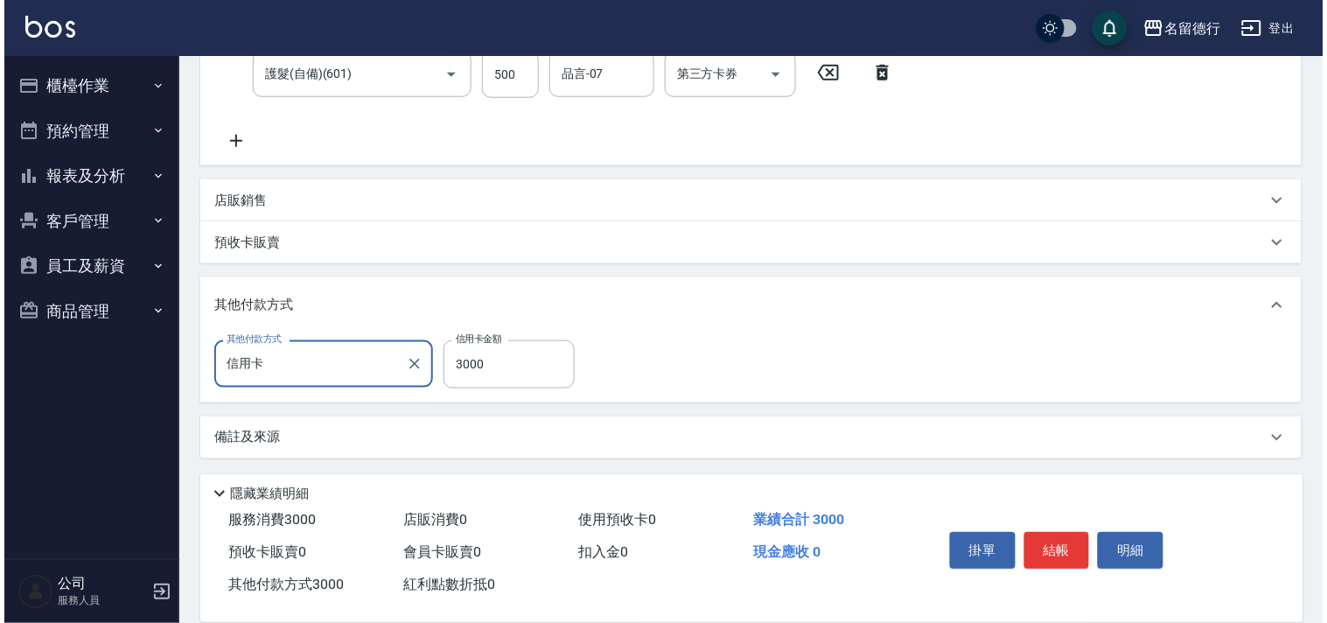
scroll to position [368, 0]
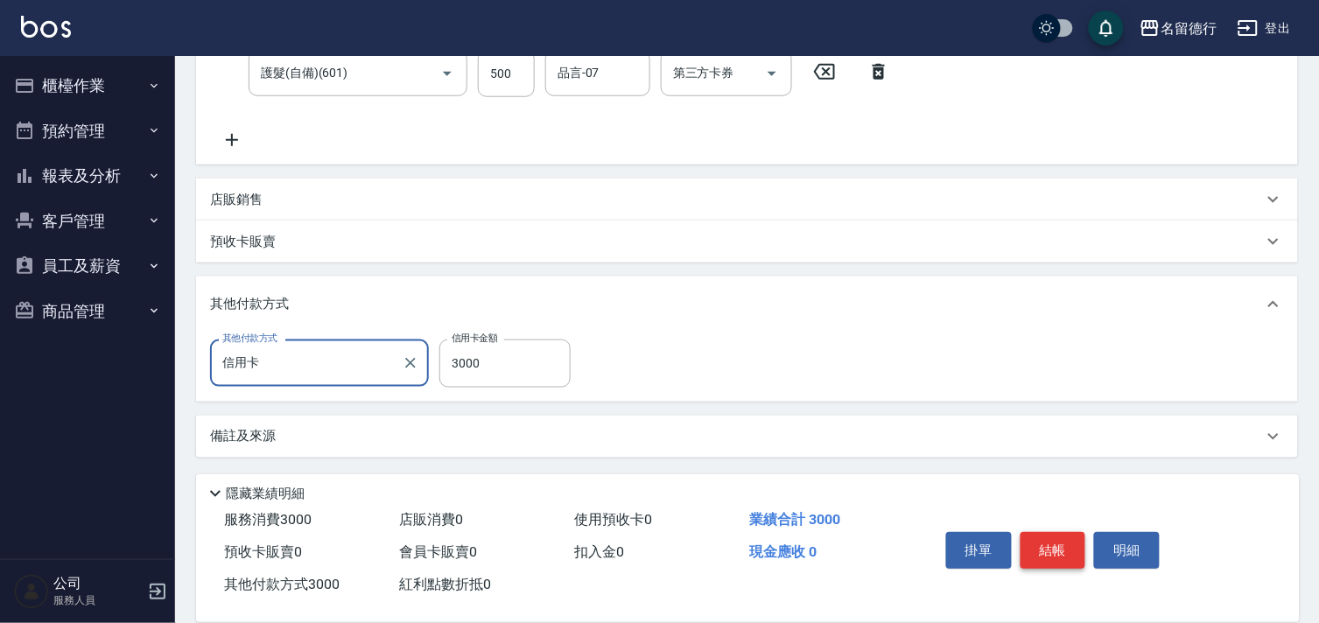
click at [1043, 538] on button "結帳" at bounding box center [1053, 550] width 66 height 37
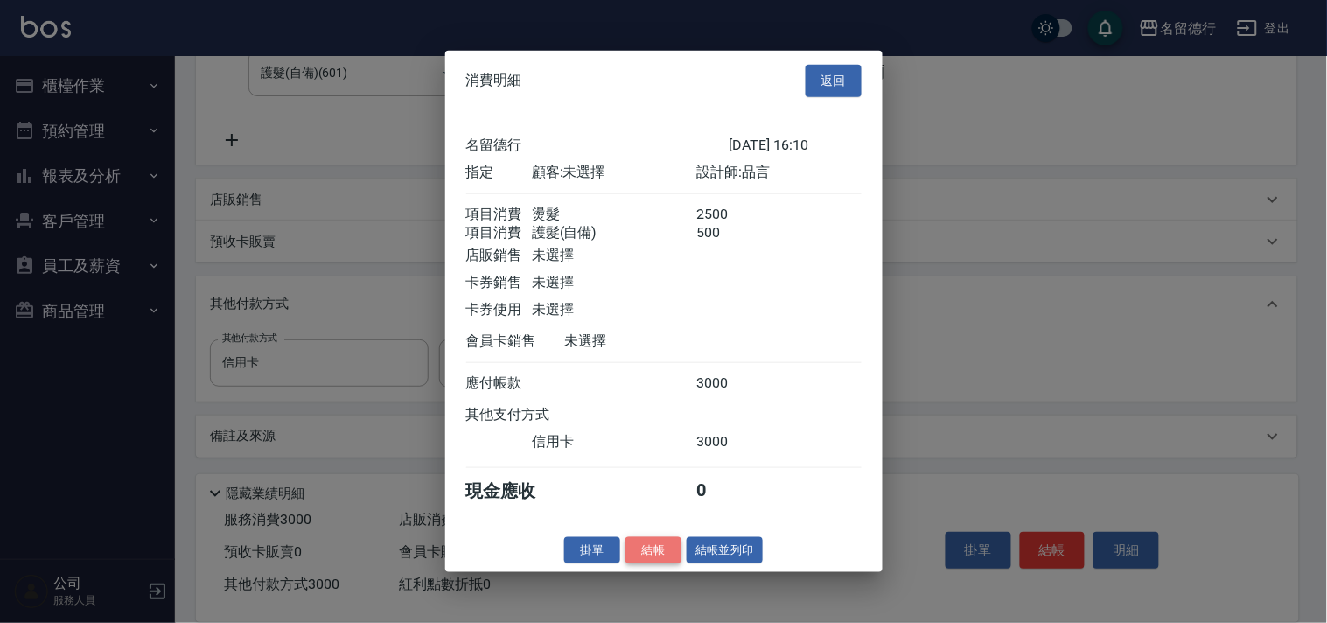
click at [657, 564] on button "結帳" at bounding box center [654, 549] width 56 height 27
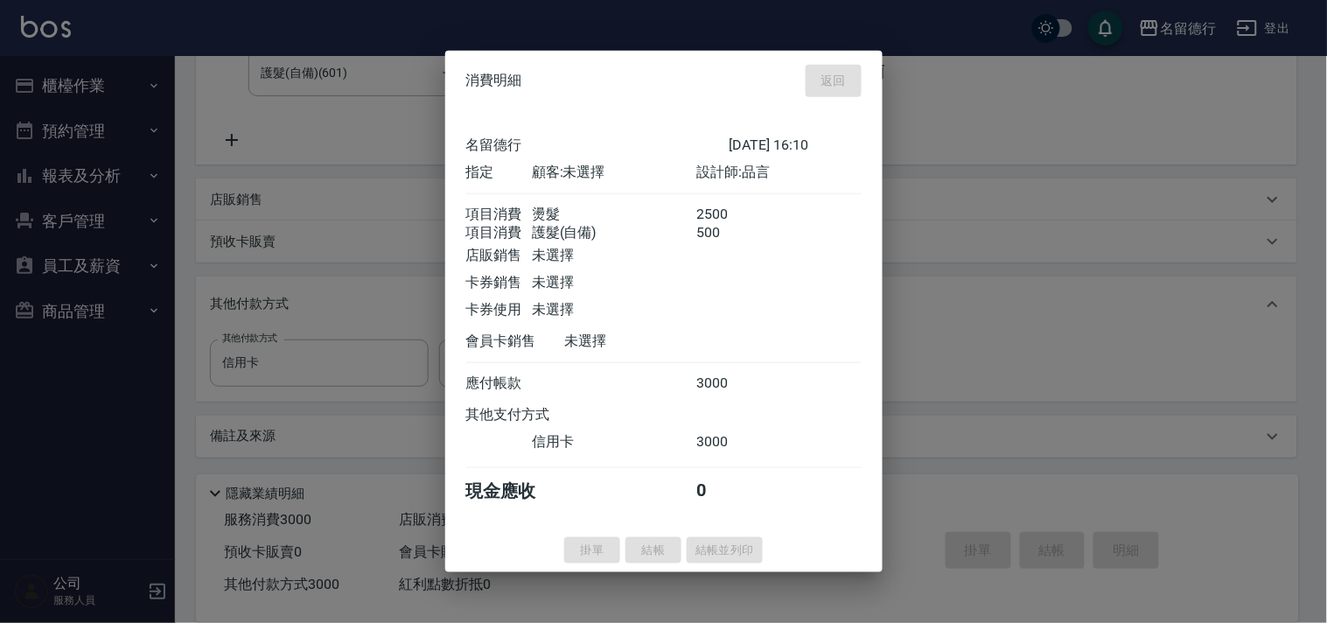
type input "[DATE] 16:11"
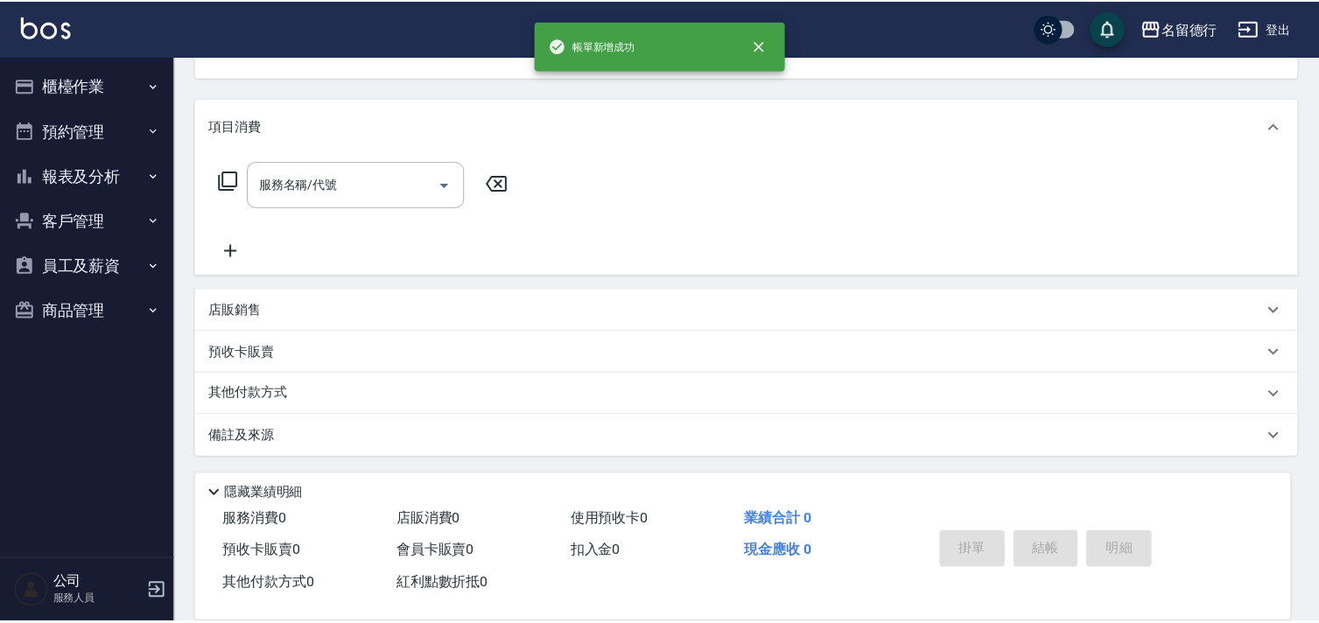
scroll to position [0, 0]
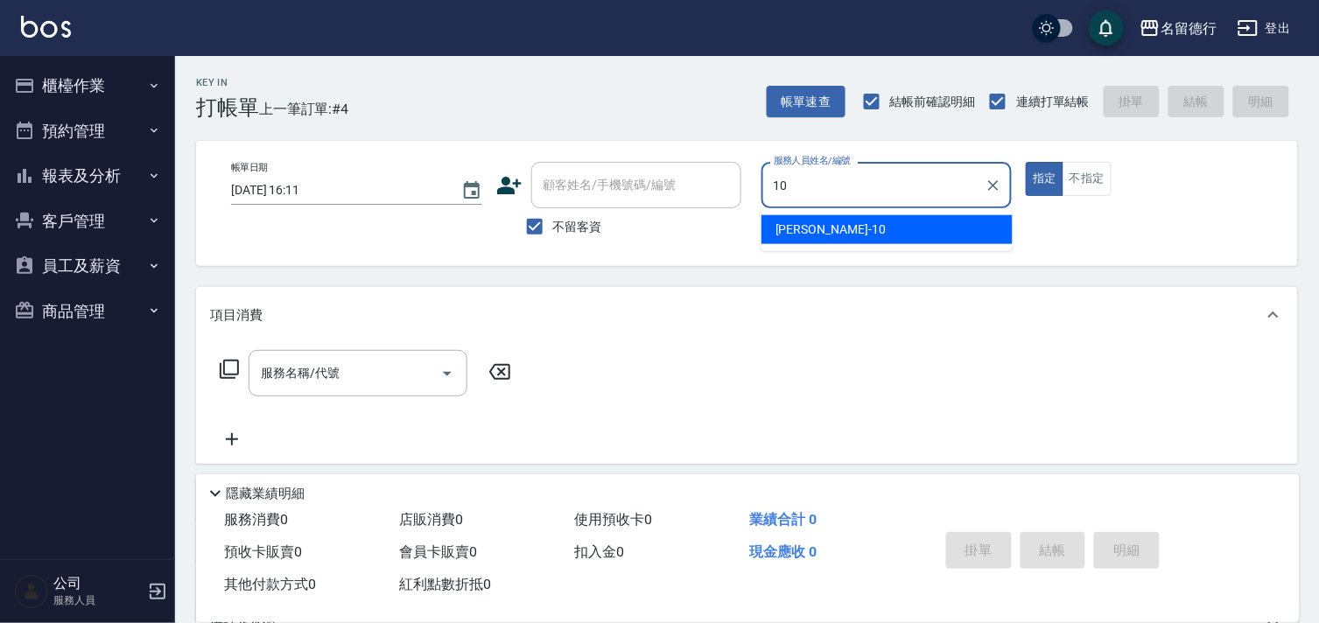
type input "[PERSON_NAME]-10"
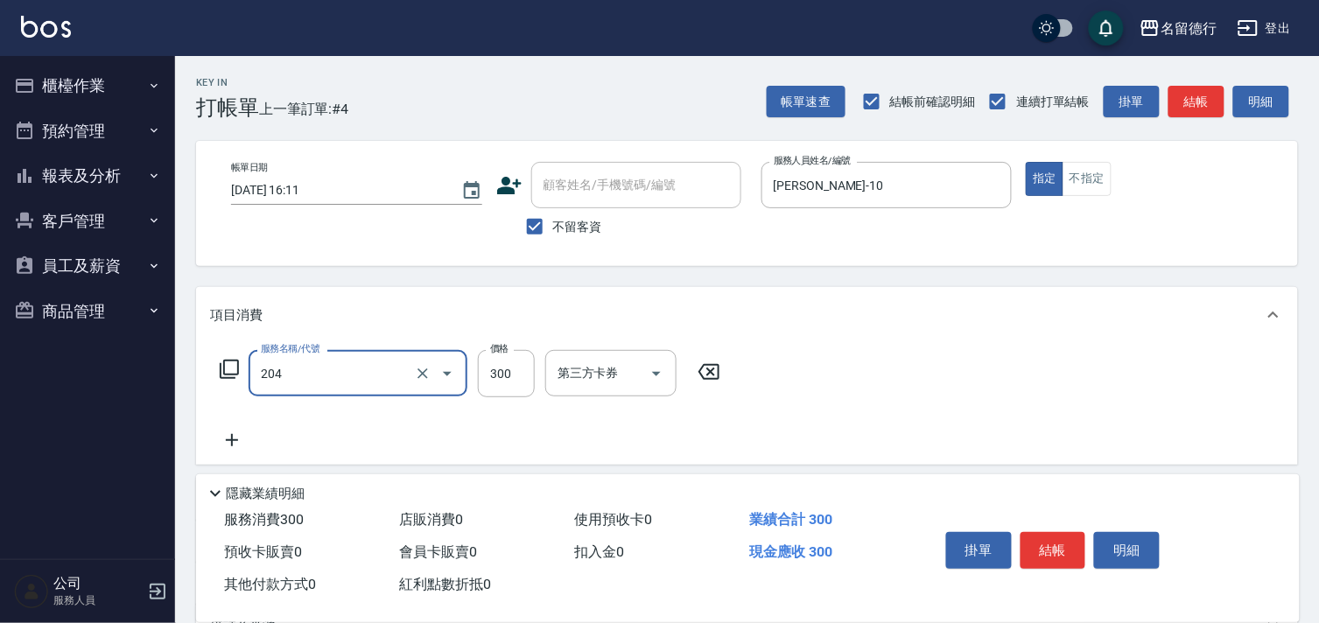
type input "洗髮(204)"
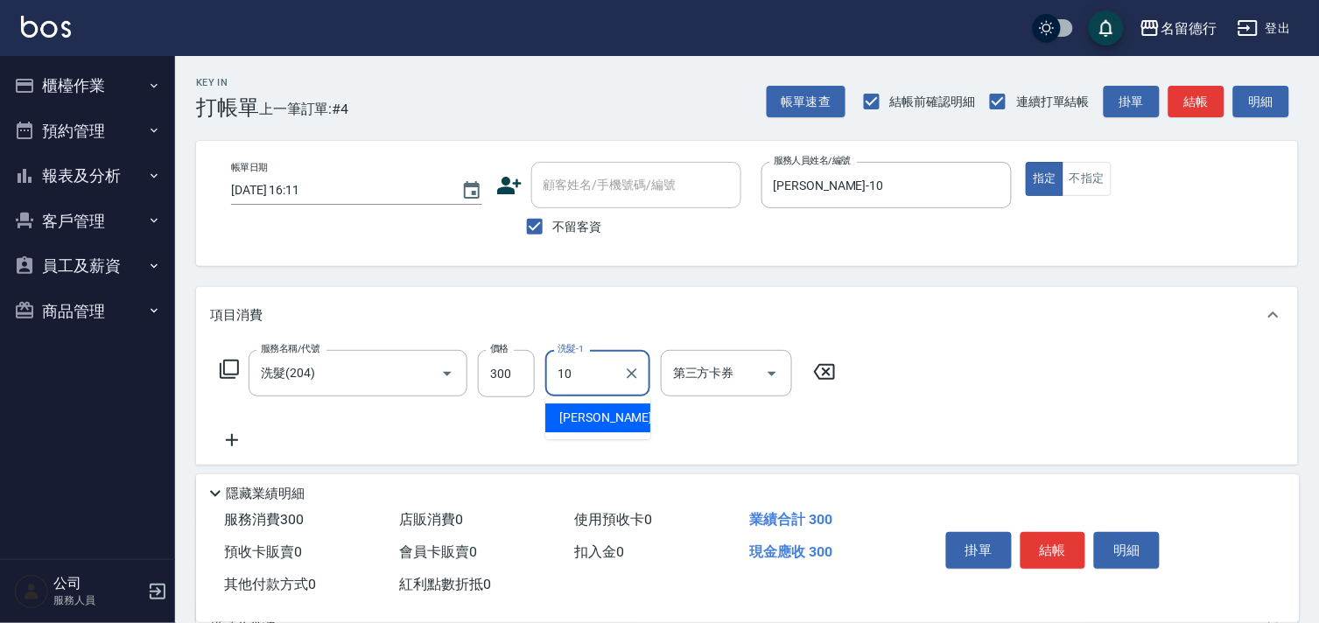
type input "[PERSON_NAME]-10"
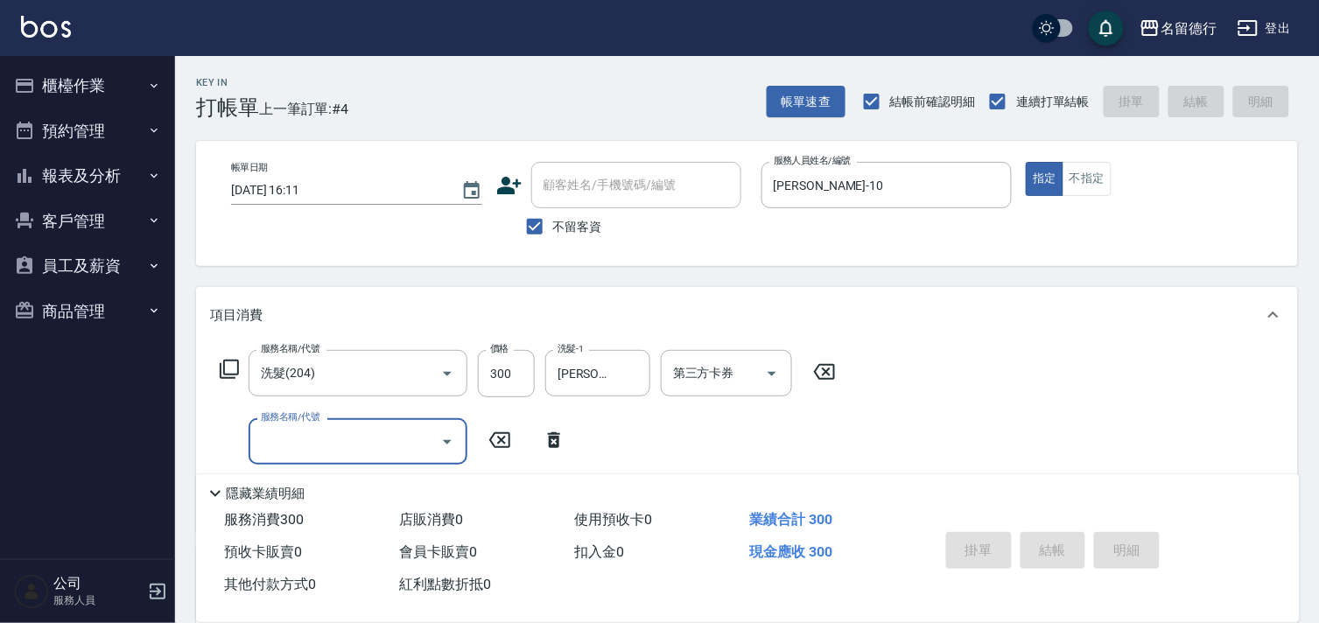
type input "[DATE] 16:32"
